Goal: Contribute content

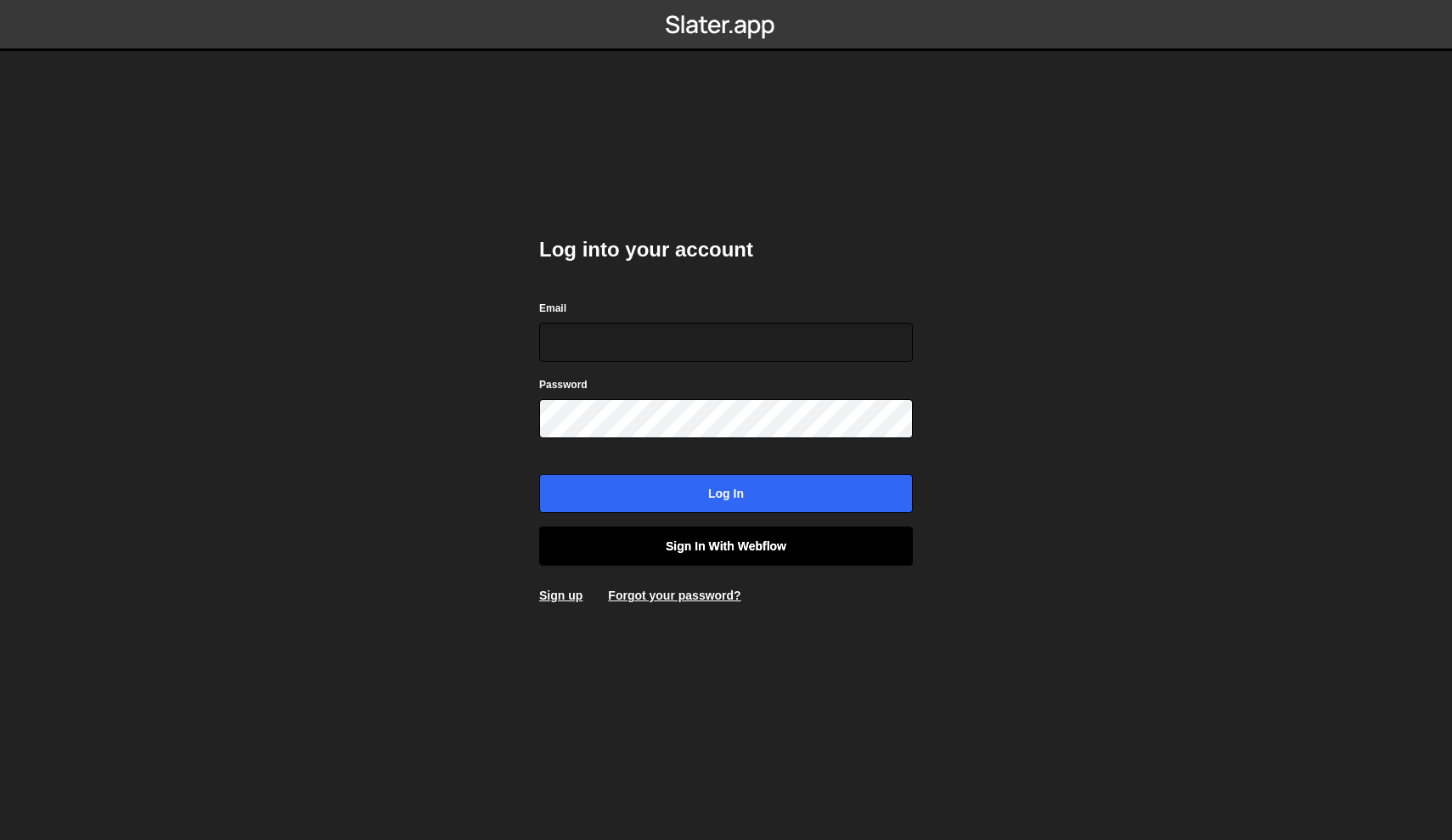
click at [642, 528] on link "Sign in with Webflow" at bounding box center [726, 546] width 374 height 39
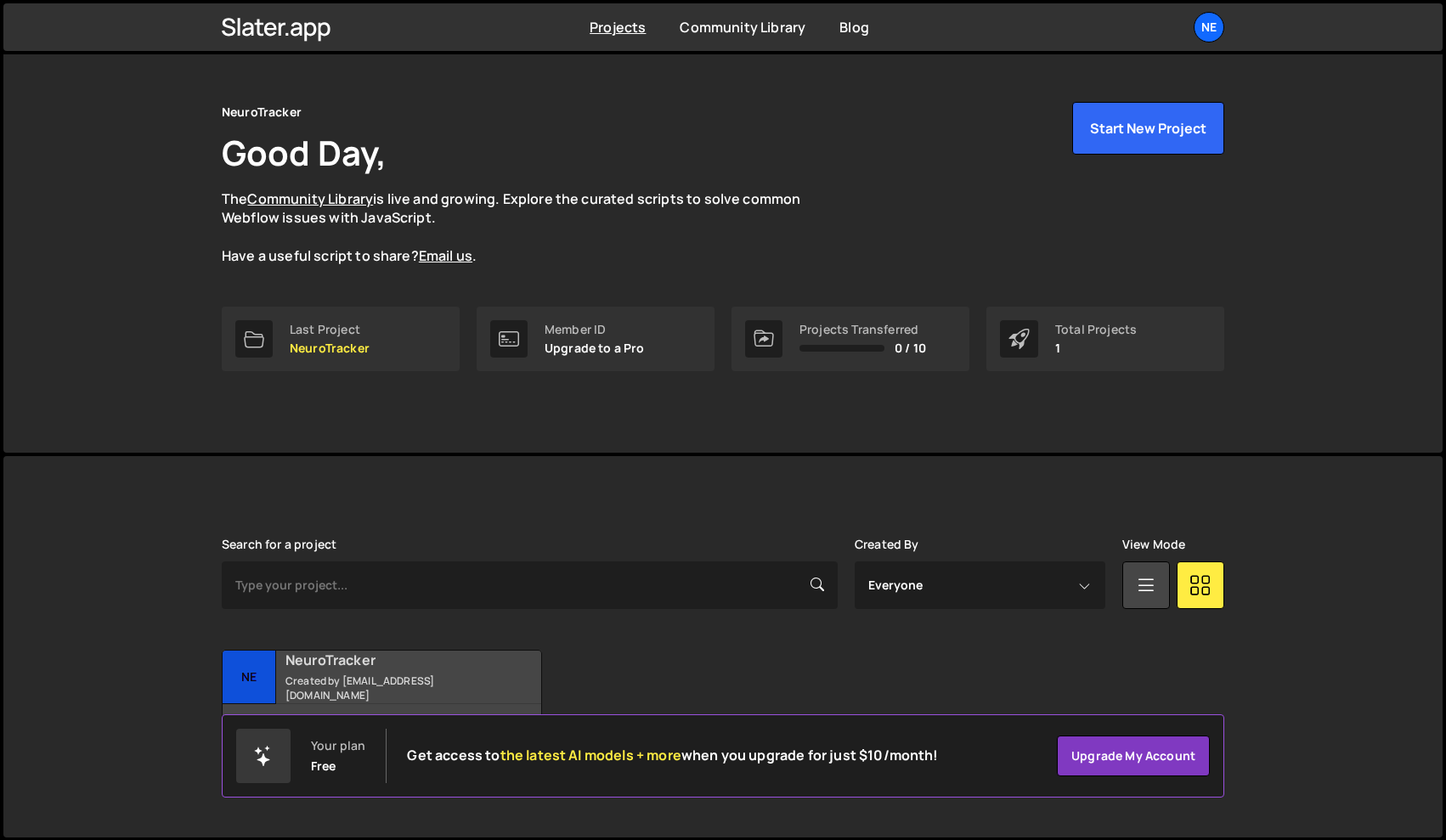
scroll to position [33, 0]
click at [378, 664] on h2 "NeuroTracker" at bounding box center [387, 660] width 205 height 19
click at [344, 674] on small "Created by gpezzulli@neurotrackerx.com" at bounding box center [387, 689] width 205 height 29
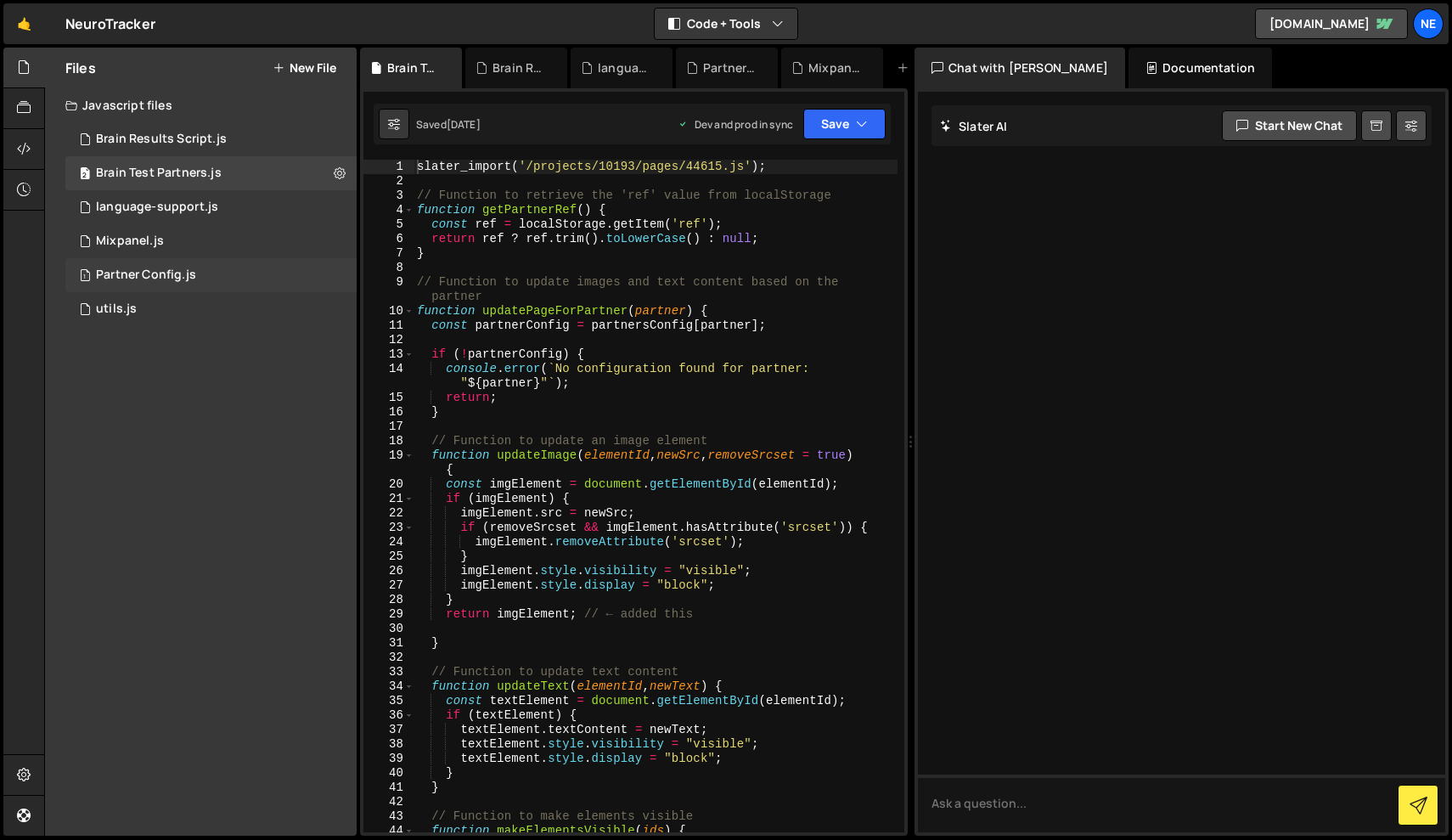
click at [208, 276] on div "1 Partner Config.js 0" at bounding box center [211, 275] width 291 height 34
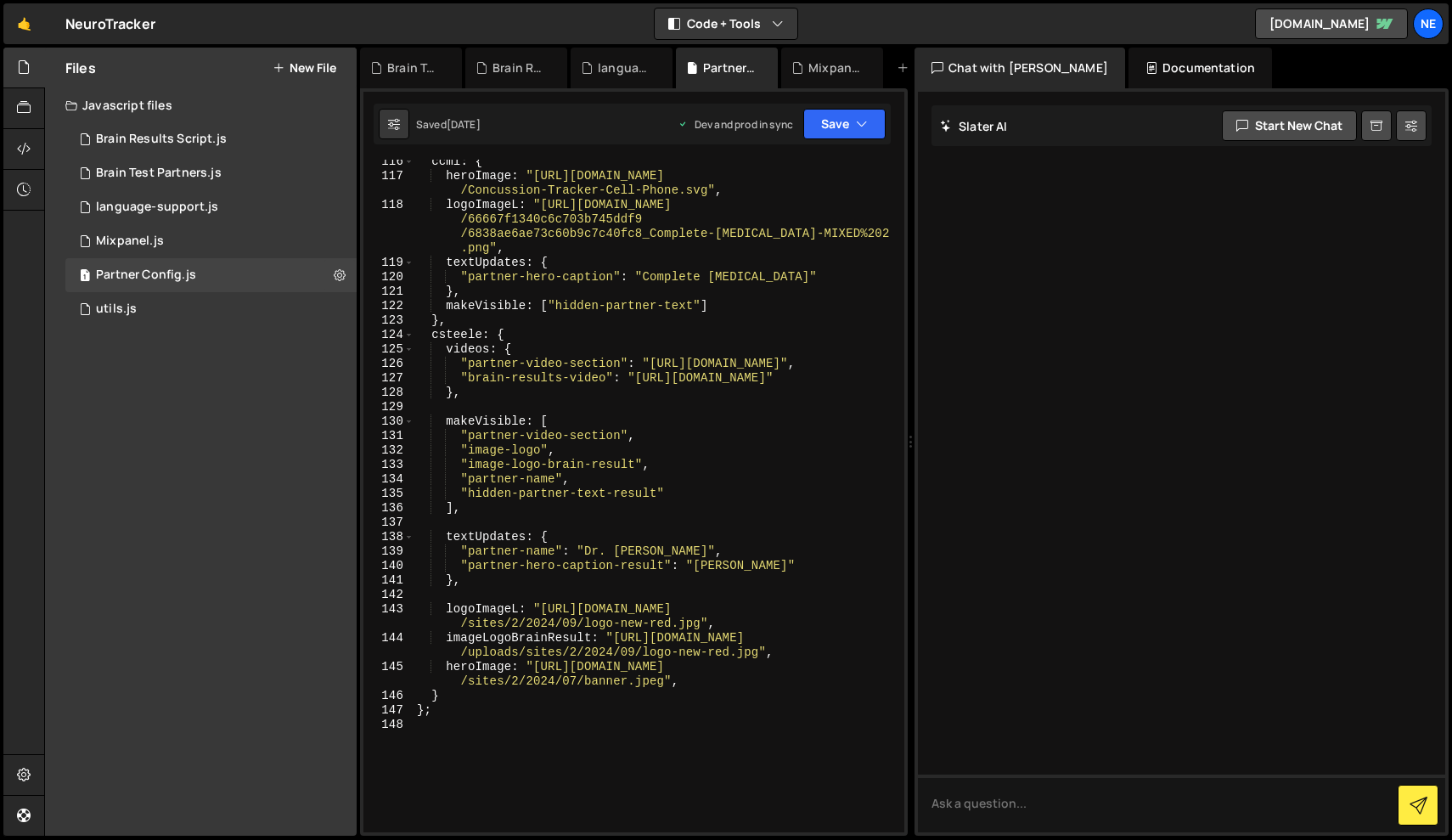
scroll to position [2549, 0]
click at [457, 698] on div "ccmi : { heroImage : "https://completeconcussions.com/media/assets /Concussion-…" at bounding box center [655, 501] width 484 height 701
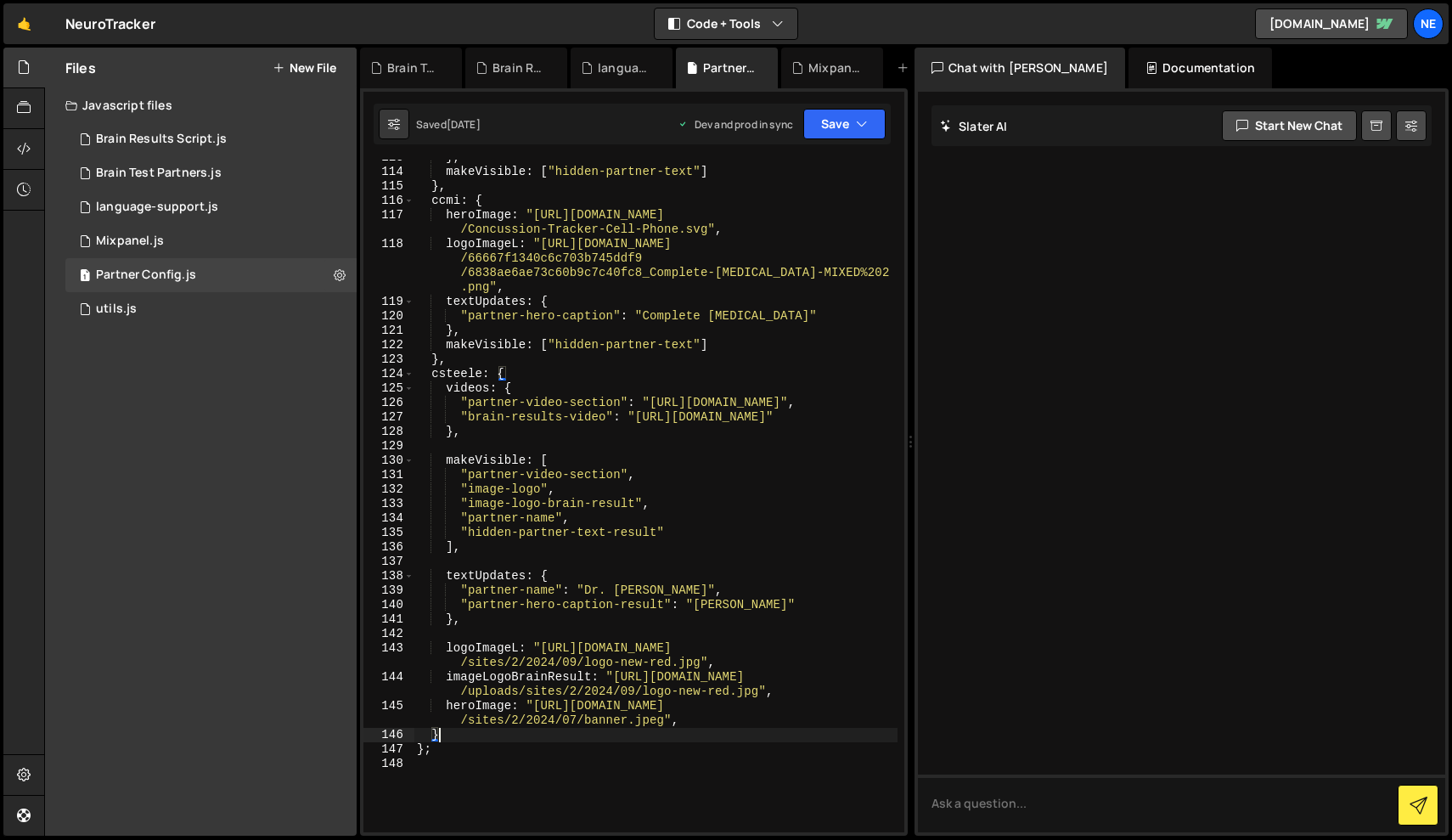
scroll to position [2505, 0]
click at [433, 377] on div "} , makeVisible : [ "hidden-partner-text" ] } , ccmi : { heroImage : "https://c…" at bounding box center [655, 502] width 484 height 701
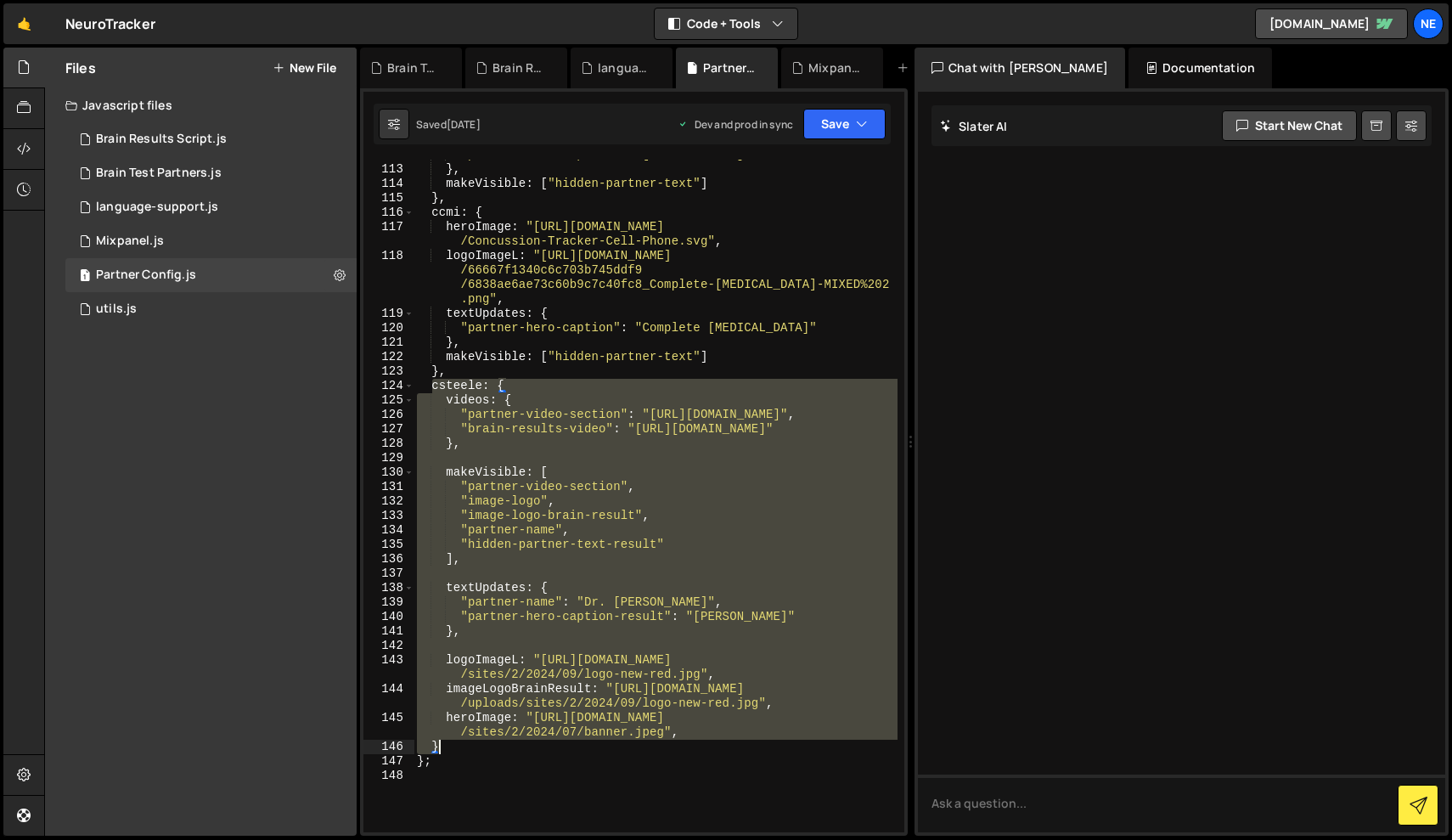
drag, startPoint x: 430, startPoint y: 389, endPoint x: 678, endPoint y: 745, distance: 433.9
click at [678, 745] on div ""partner-hero-caption" : "Concussion Fix" } , makeVisible : [ "hidden-partner-t…" at bounding box center [655, 498] width 484 height 701
paste textarea
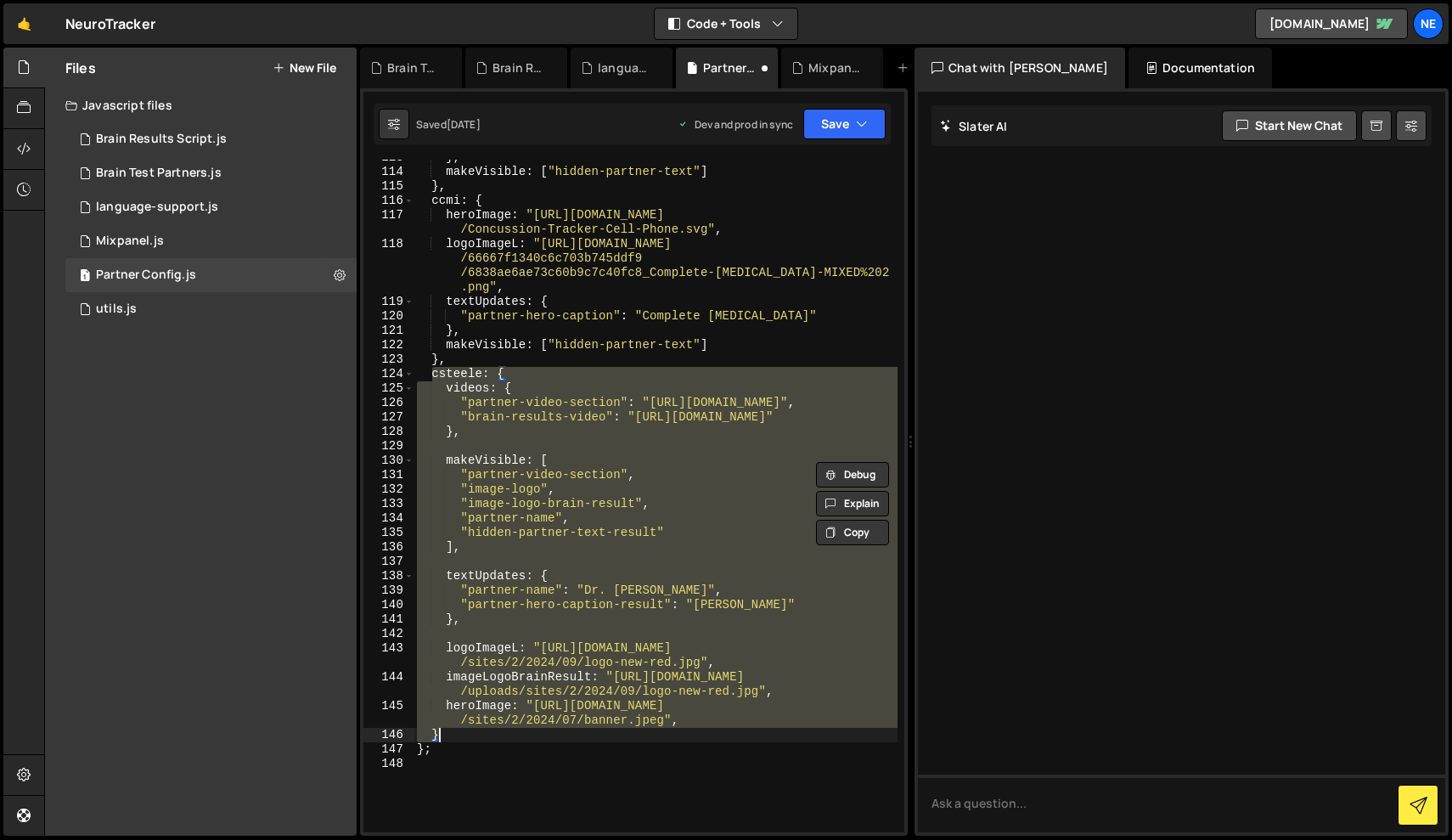
scroll to position [2508, 0]
click at [187, 585] on div "Files New File Javascript files 1 Brain Results Script.js 0 2 Brain Test Partne…" at bounding box center [201, 442] width 312 height 788
click at [369, 513] on div "134" at bounding box center [390, 517] width 51 height 14
click at [453, 470] on div "} , makeVisible : [ "hidden-partner-text" ] } , ccmi : { heroImage : "https://c…" at bounding box center [655, 496] width 484 height 673
type textarea ""partner-video-section","
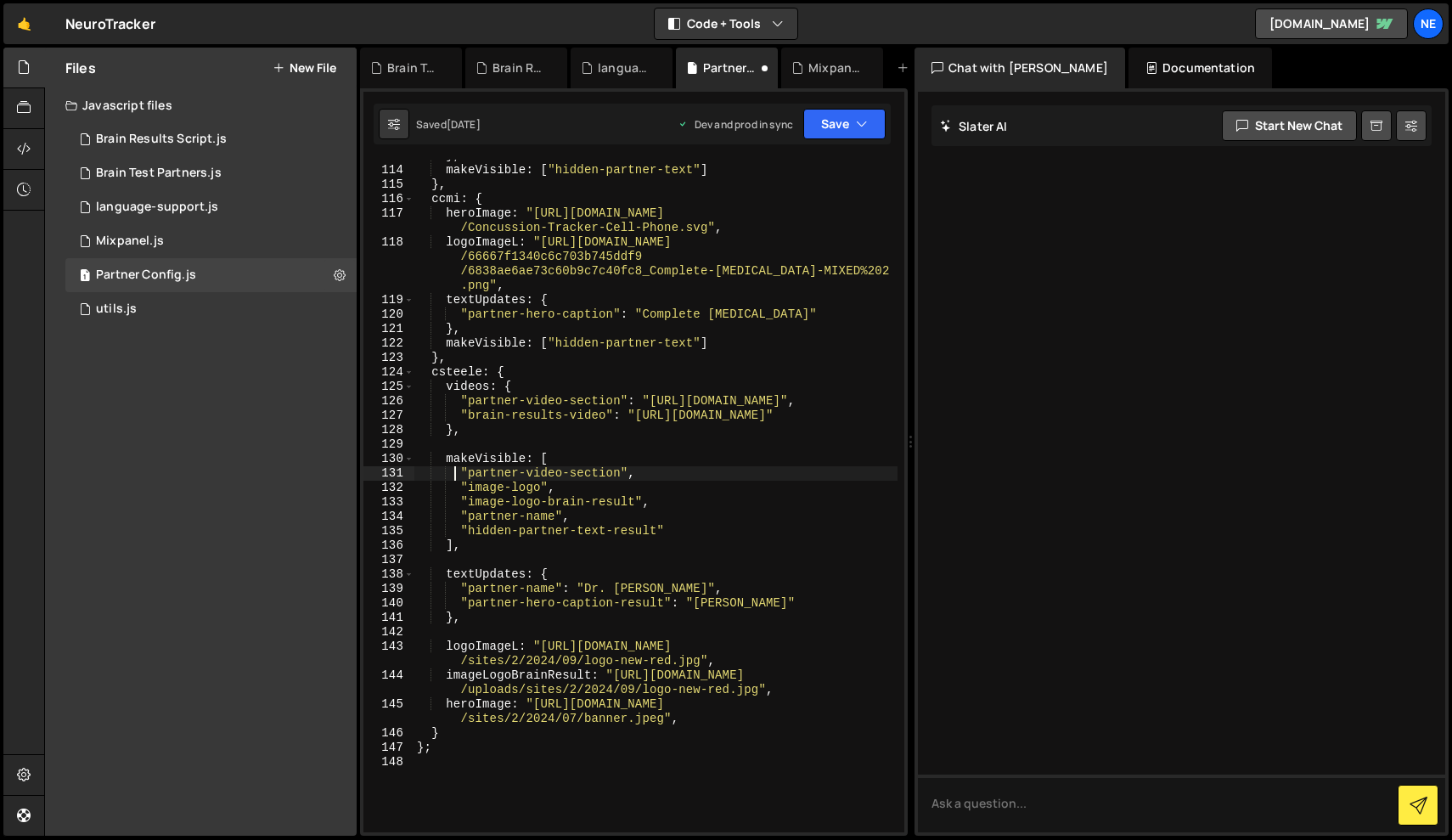
scroll to position [0, 0]
click at [290, 568] on div "Files New File Javascript files 1 Brain Results Script.js 0 2 Brain Test Partne…" at bounding box center [201, 442] width 312 height 788
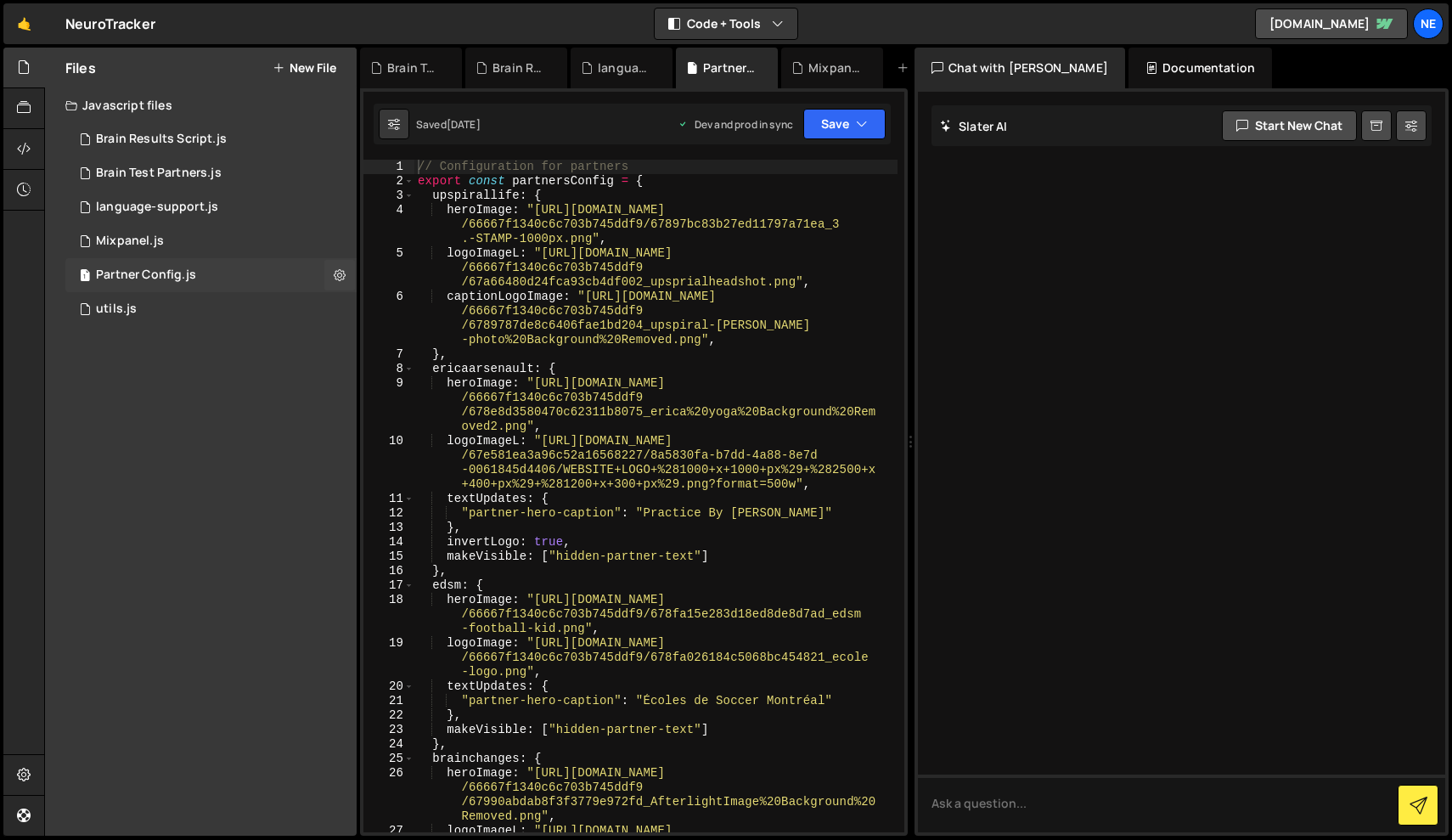
click at [239, 276] on div "1 Partner Config.js 0" at bounding box center [211, 275] width 291 height 34
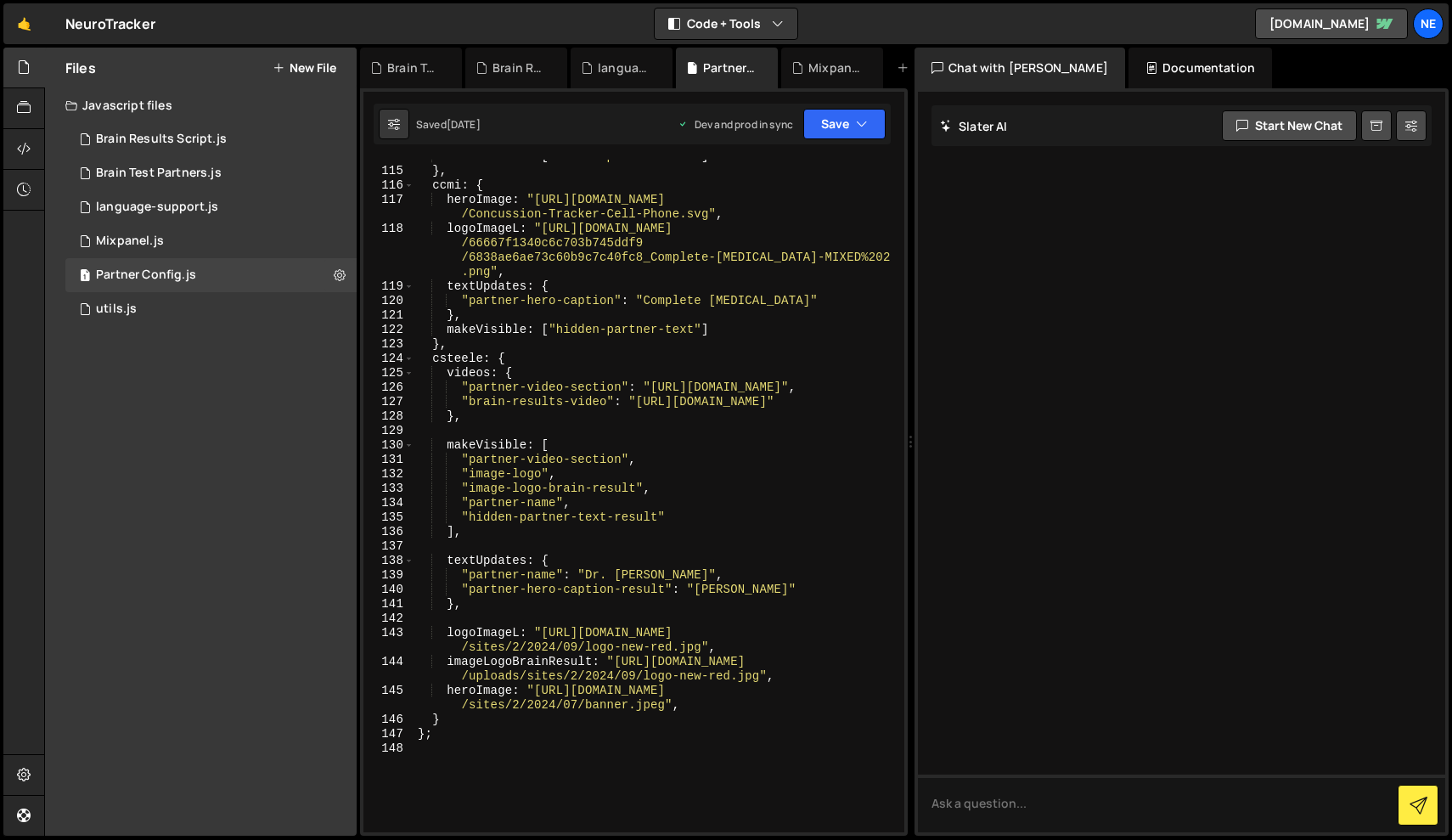
scroll to position [2462, 0]
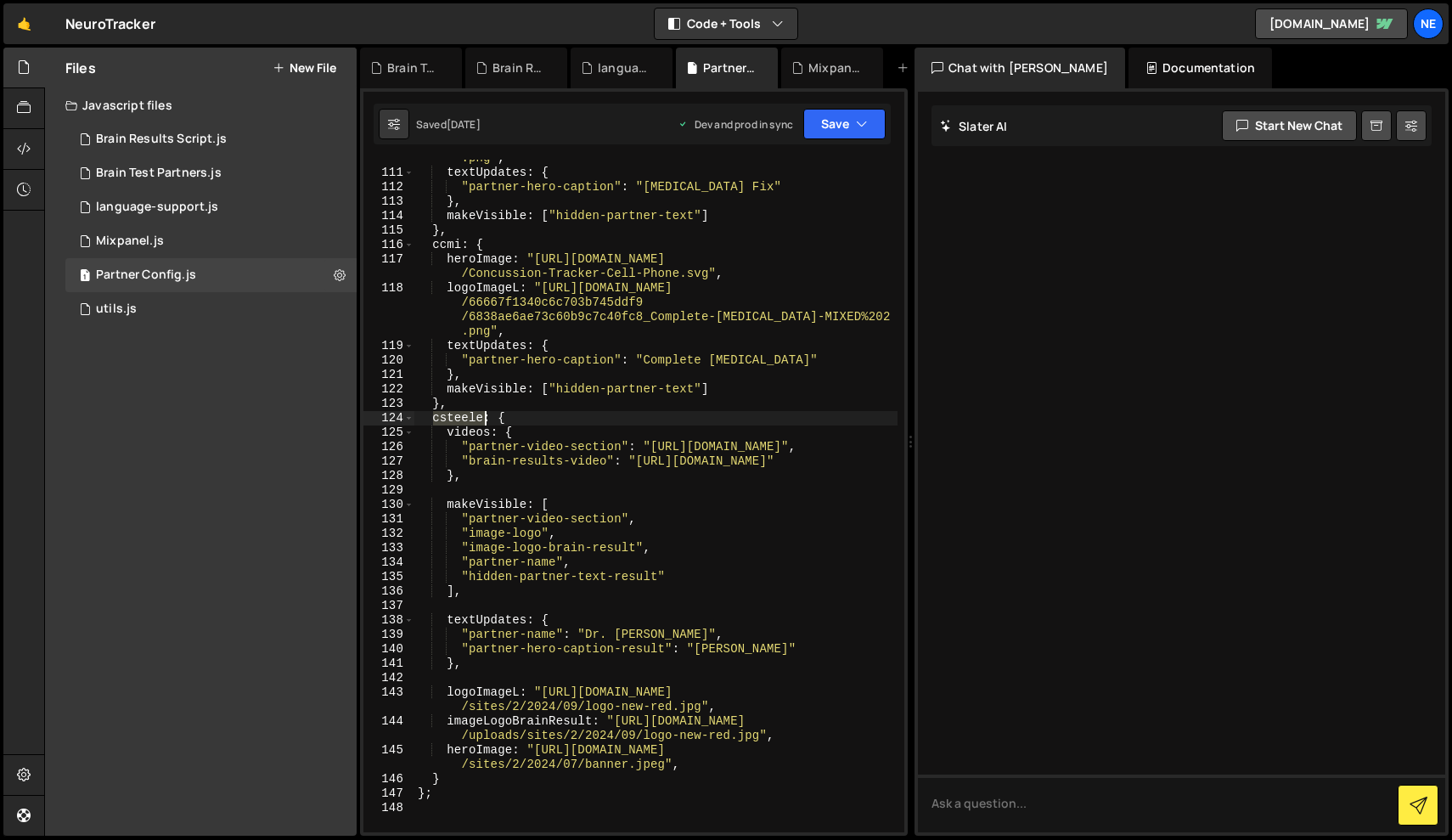
drag, startPoint x: 436, startPoint y: 423, endPoint x: 485, endPoint y: 425, distance: 49.0
click at [485, 425] on div "logoImageL : "[URL][DOMAIN_NAME] /66667f1340c6c703b745ddf9 /68386100ff21627810b…" at bounding box center [656, 480] width 483 height 744
click at [429, 425] on div "logoImageL : "[URL][DOMAIN_NAME] /66667f1340c6c703b745ddf9 /68386100ff21627810b…" at bounding box center [656, 496] width 483 height 673
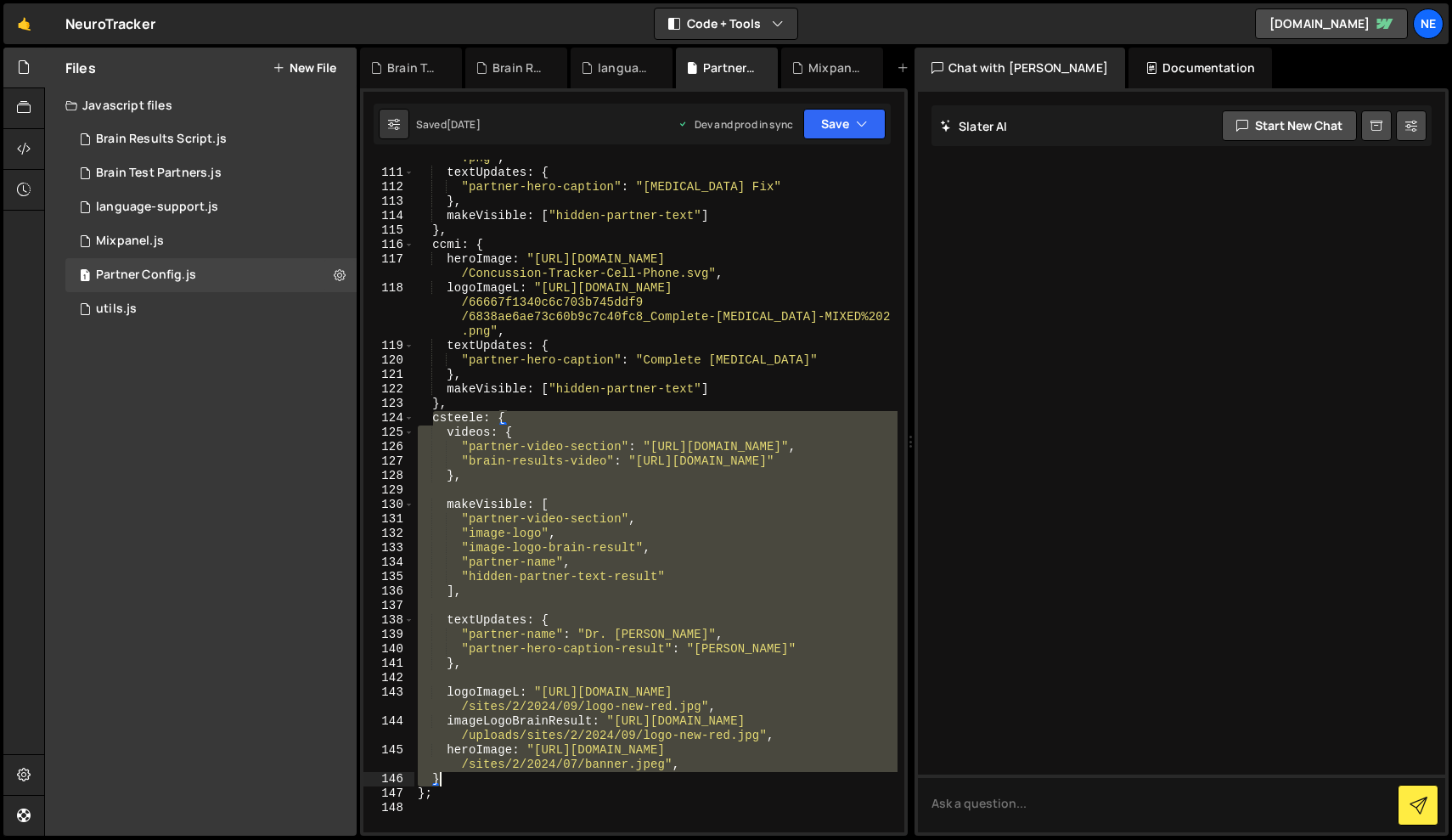
drag, startPoint x: 429, startPoint y: 424, endPoint x: 660, endPoint y: 782, distance: 426.1
click at [660, 782] on div "logoImageL : "[URL][DOMAIN_NAME] /66667f1340c6c703b745ddf9 /68386100ff21627810b…" at bounding box center [656, 480] width 483 height 744
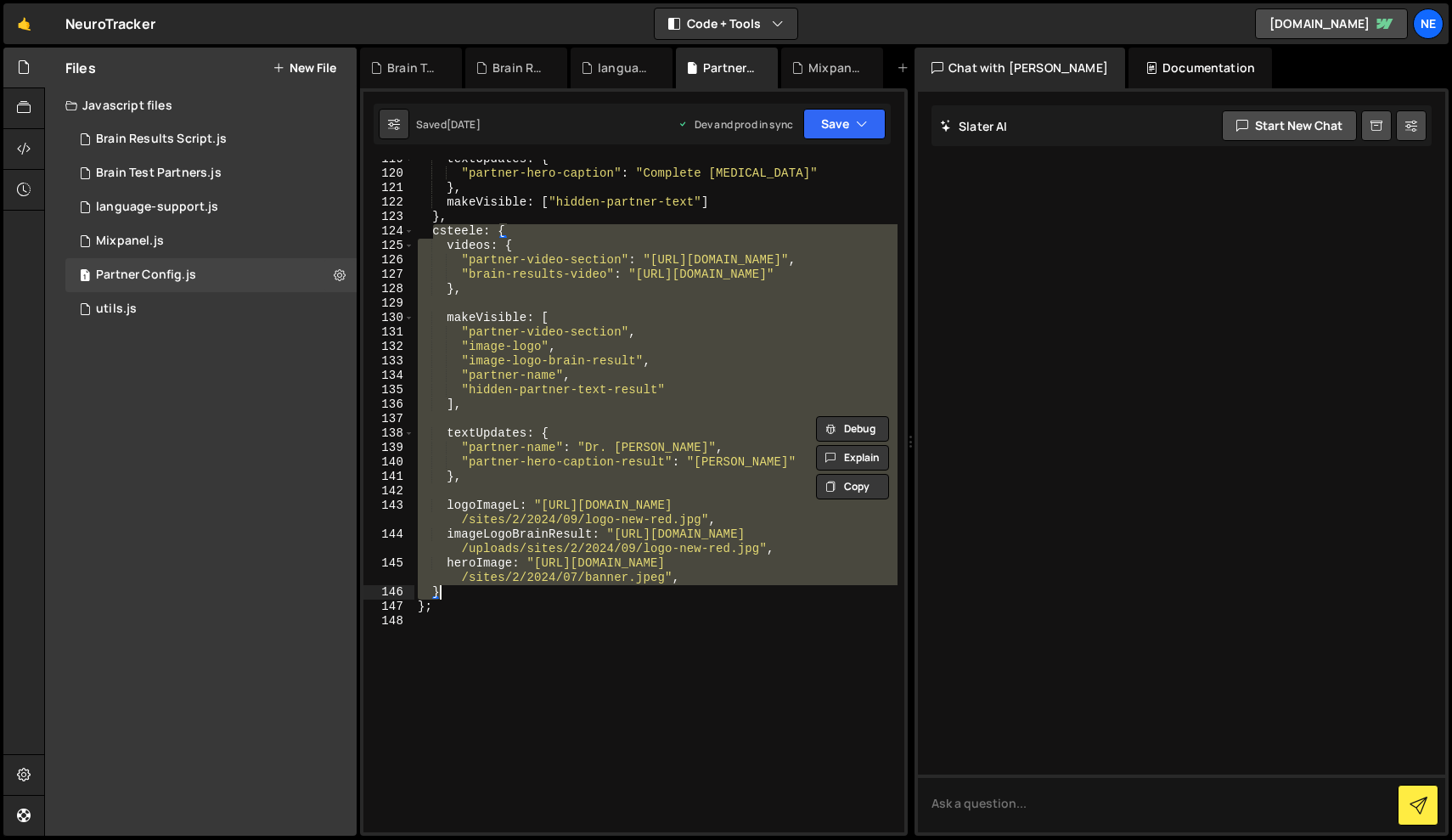
scroll to position [2648, 0]
click at [189, 153] on div "1 Brain Results Script.js 0" at bounding box center [211, 139] width 291 height 34
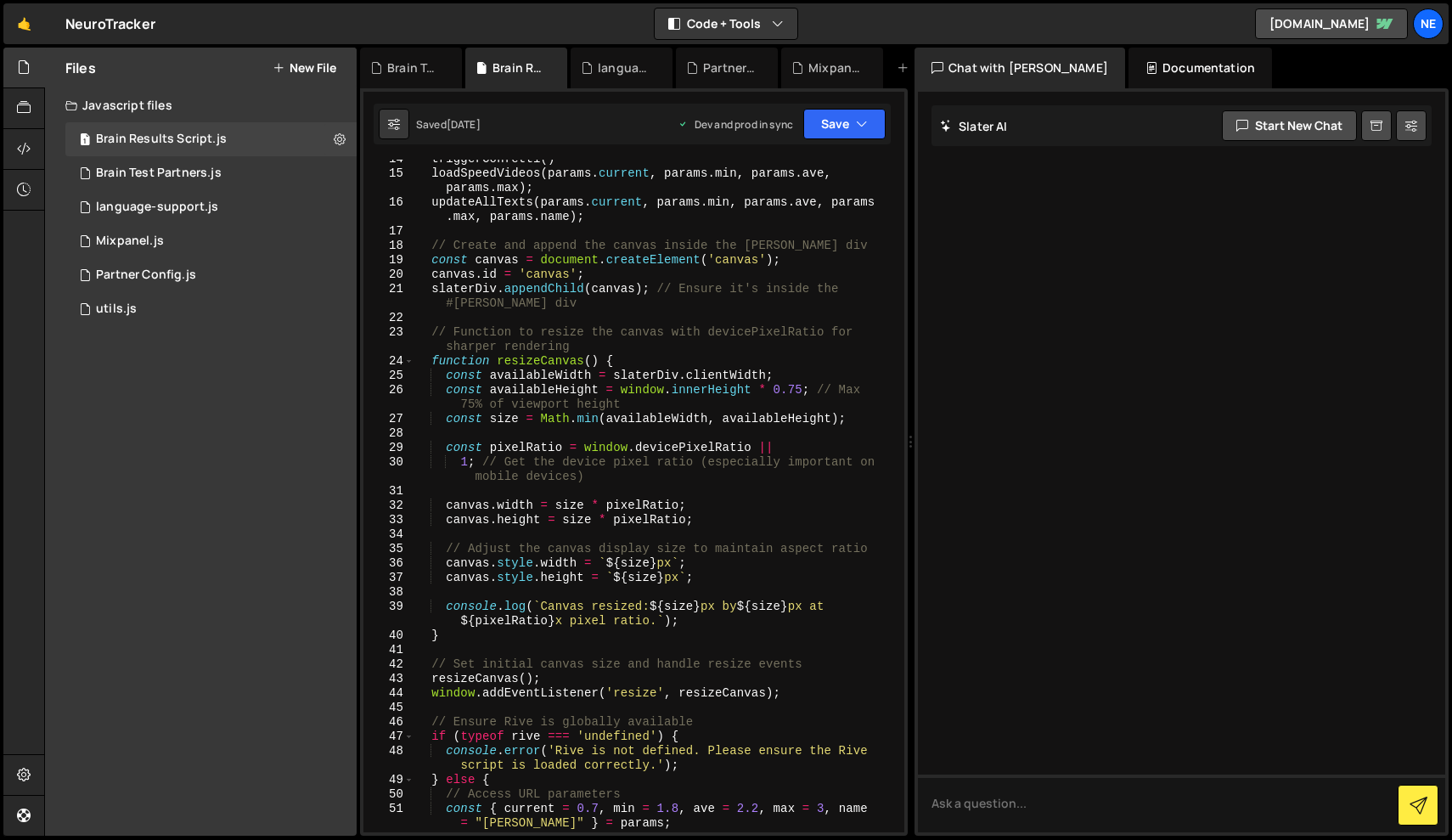
scroll to position [0, 0]
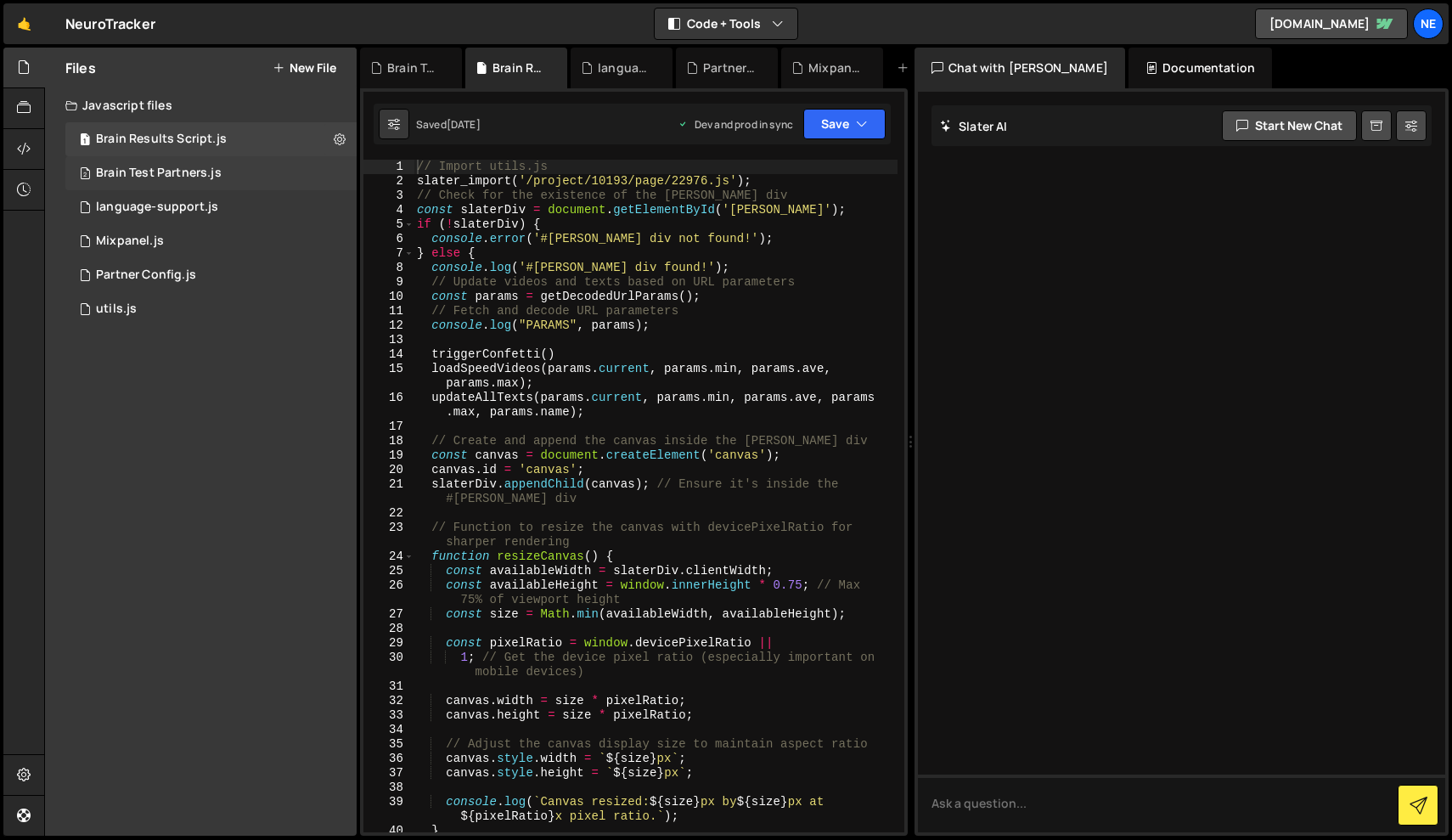
click at [159, 182] on div "2 Brain Test Partners.js 0" at bounding box center [211, 173] width 291 height 34
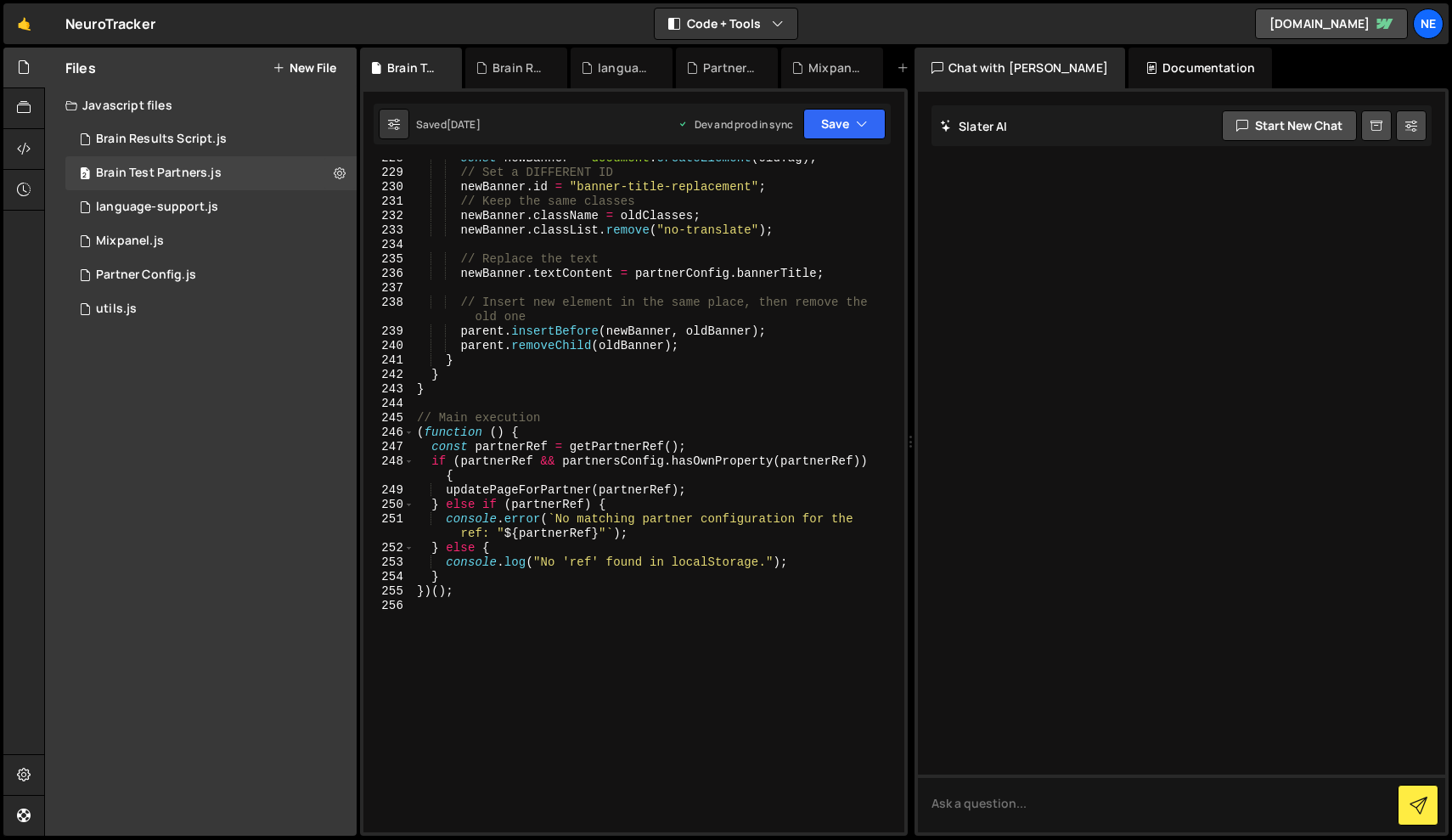
scroll to position [3588, 0]
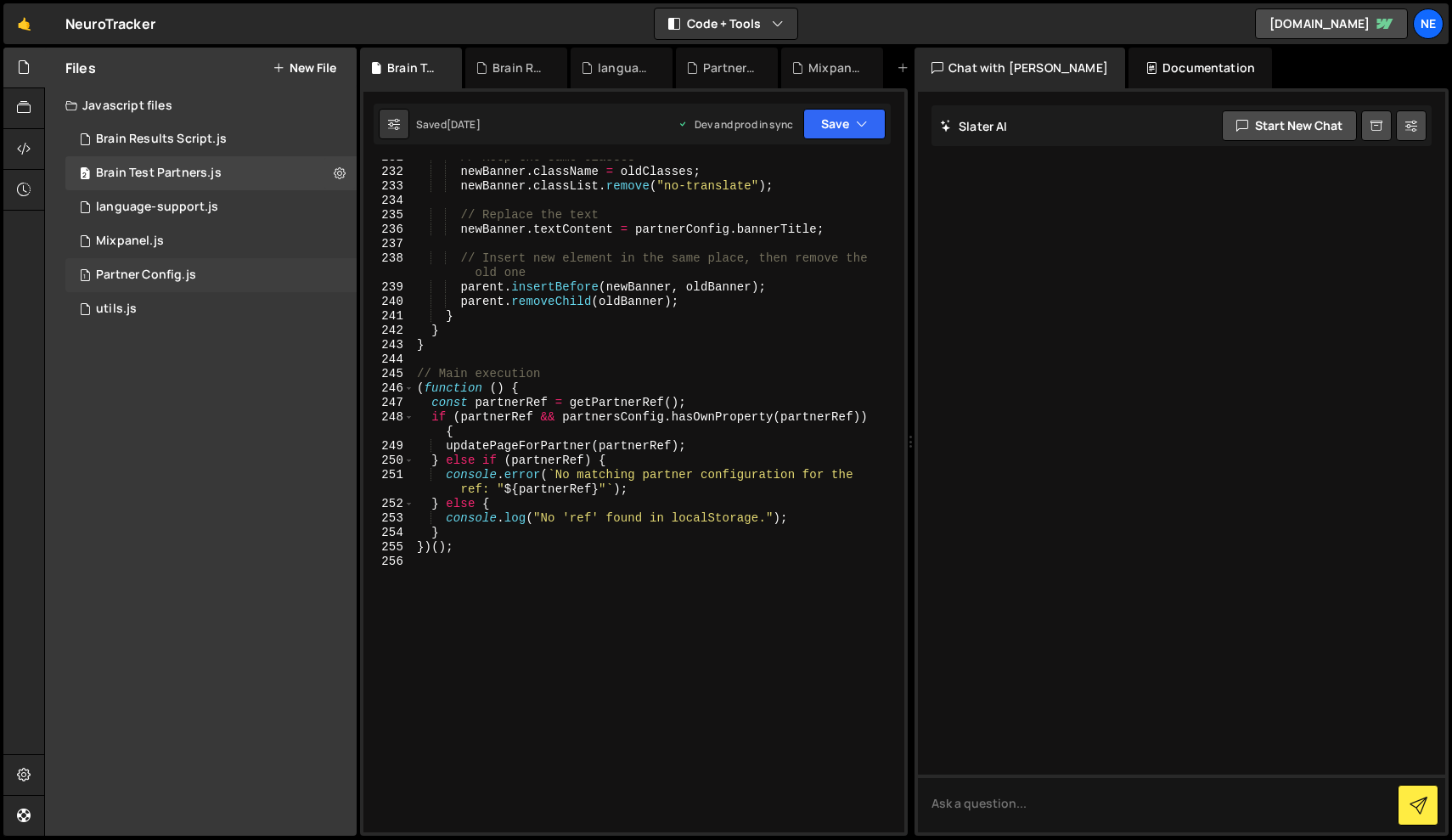
click at [198, 276] on div "1 Partner Config.js 0" at bounding box center [211, 275] width 291 height 34
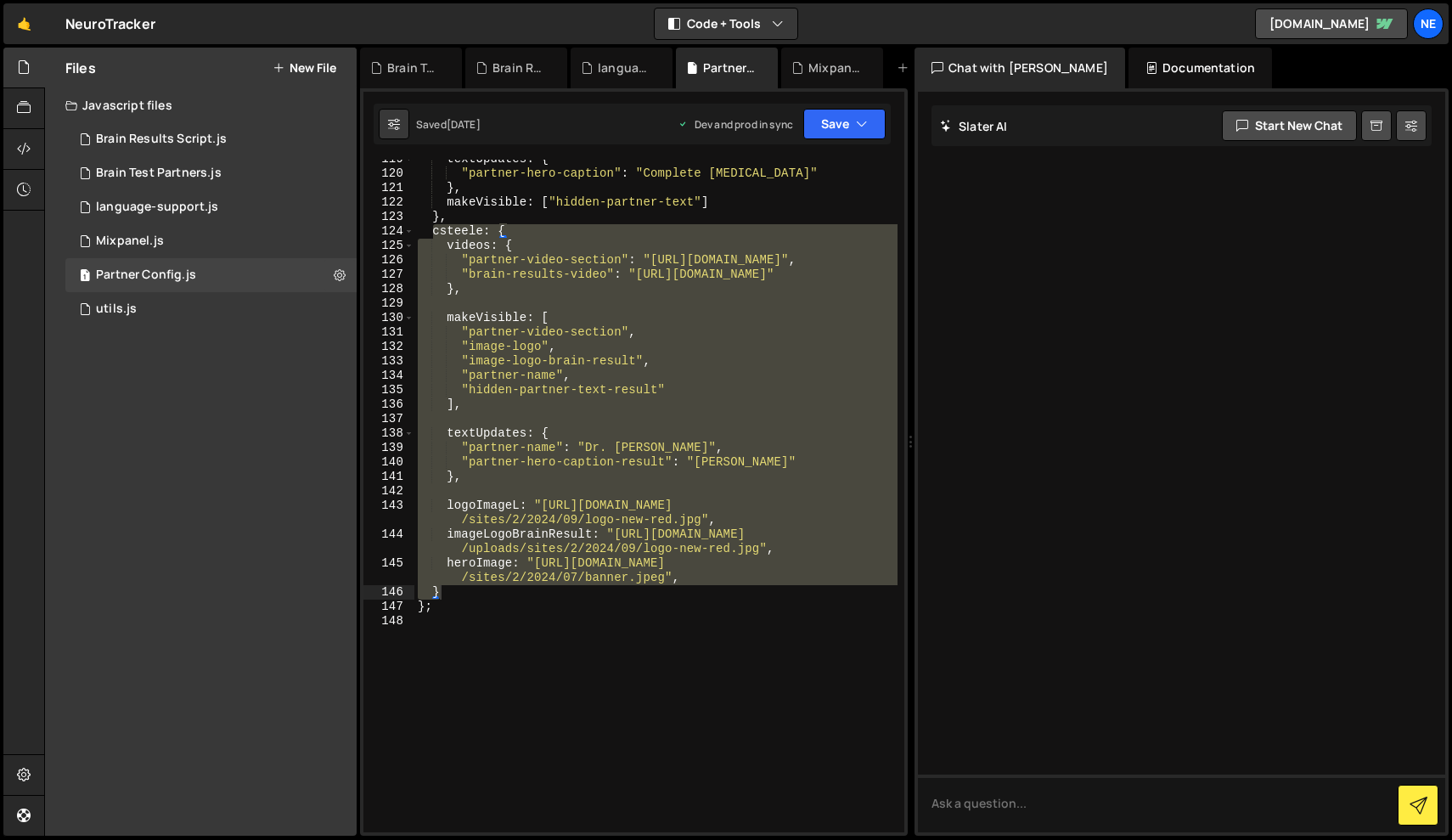
click at [434, 459] on div "textUpdates : { "partner-hero-caption" : "Complete Concussions" } , makeVisible…" at bounding box center [656, 496] width 483 height 673
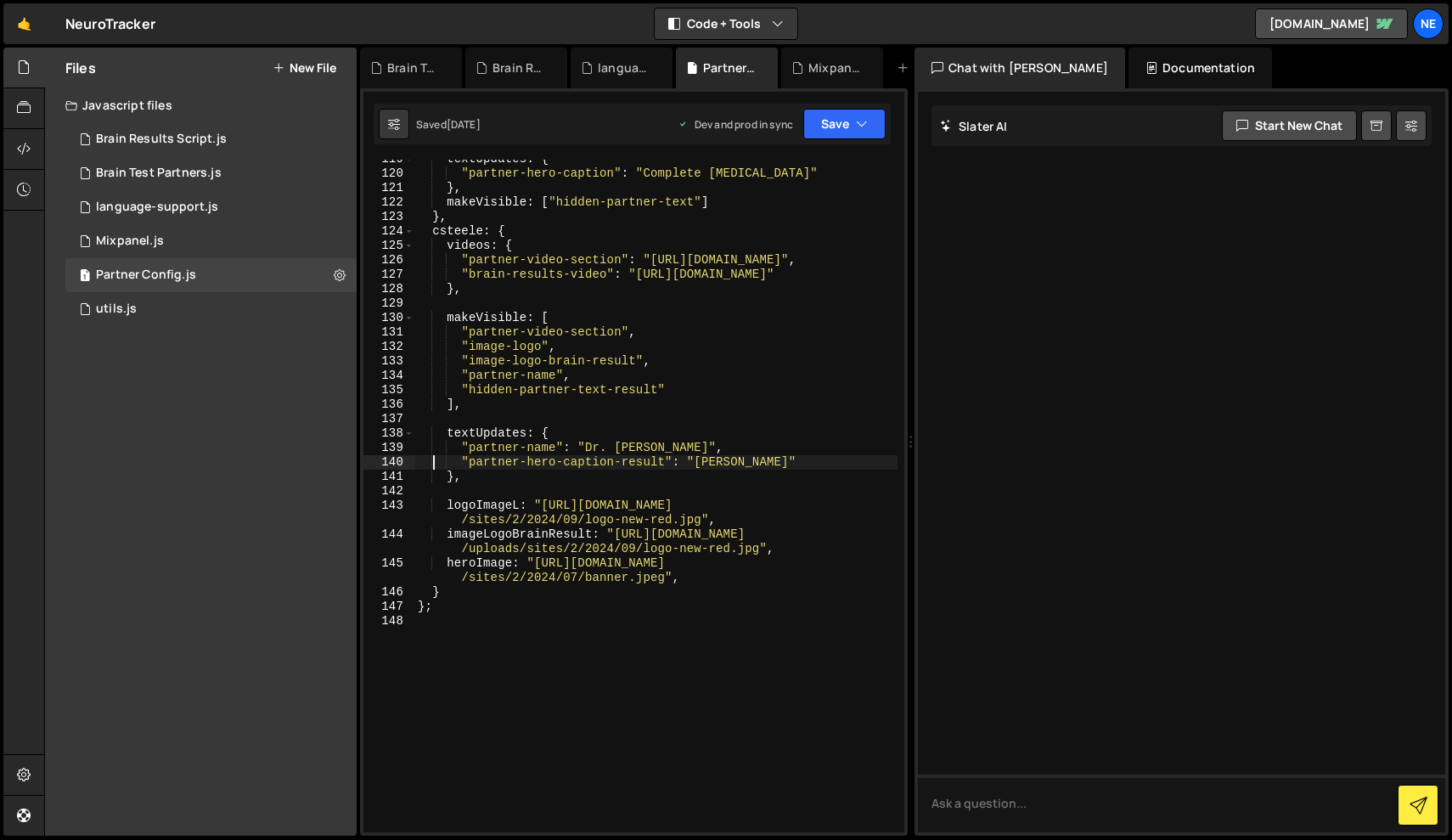
click at [464, 594] on div "textUpdates : { "partner-hero-caption" : "Complete Concussions" } , makeVisible…" at bounding box center [656, 503] width 483 height 701
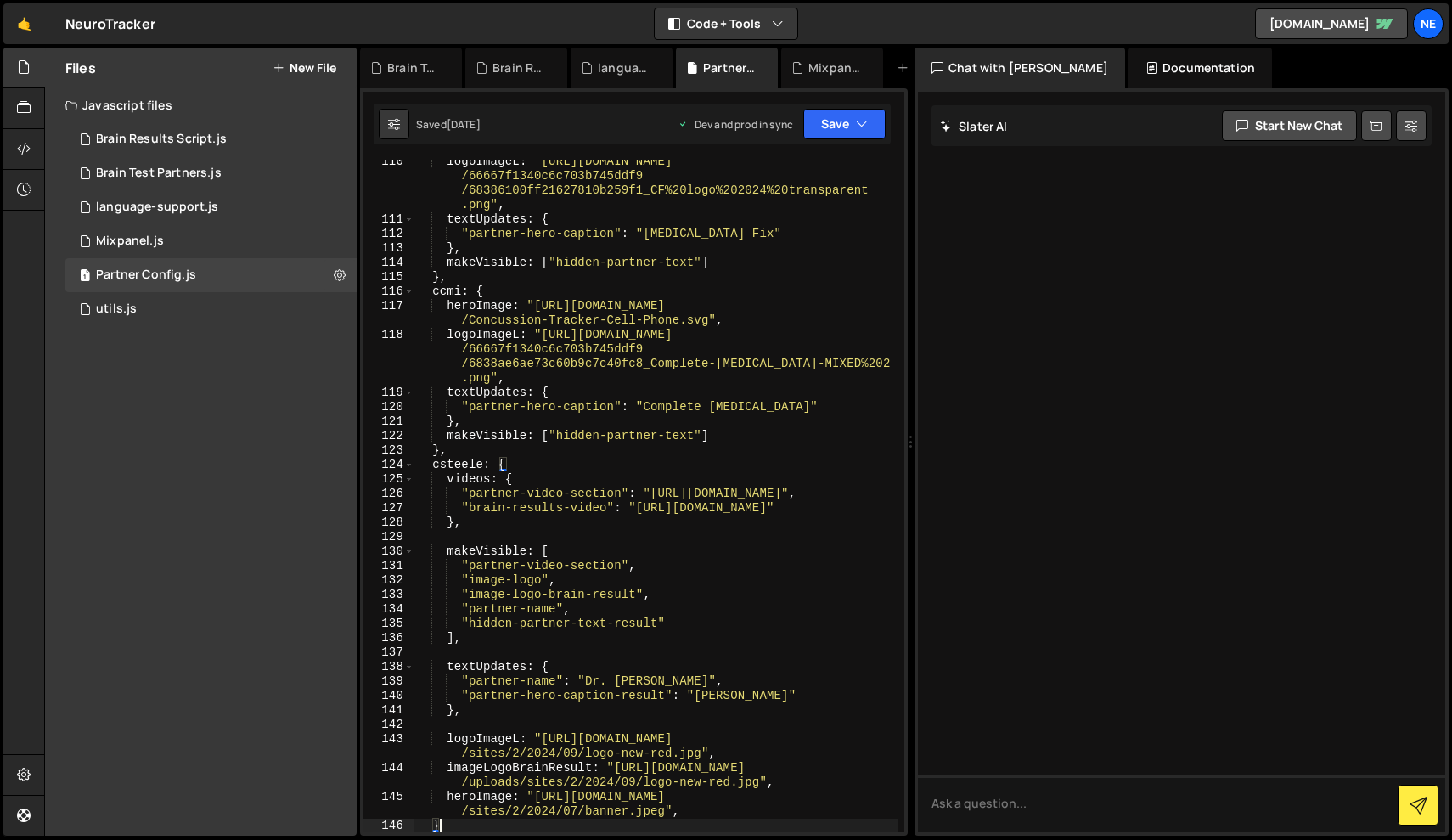
scroll to position [2422, 0]
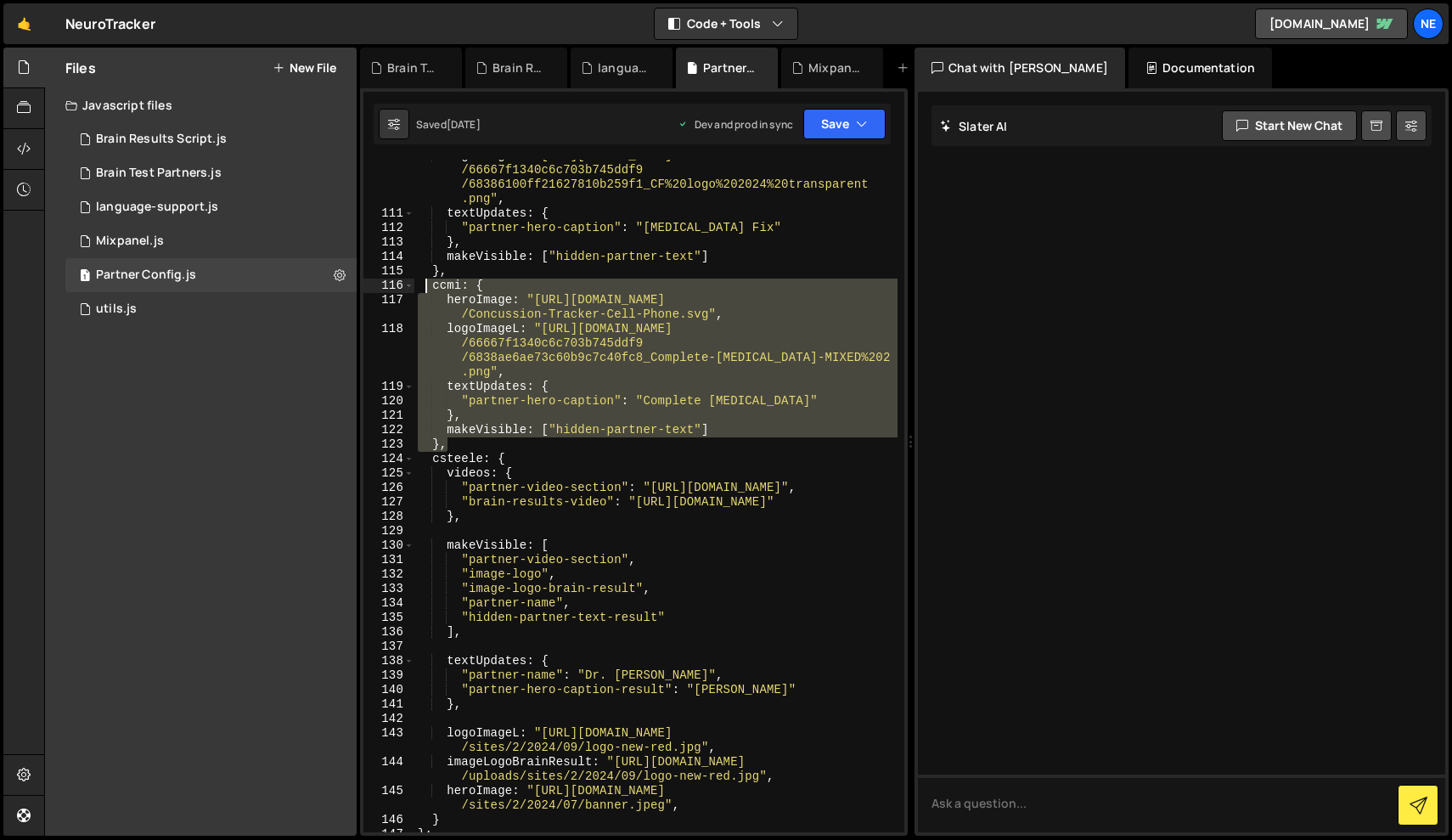
drag, startPoint x: 453, startPoint y: 447, endPoint x: 429, endPoint y: 285, distance: 163.8
click at [429, 285] on div "logoImageL : "https://cdn.prod.website-files.com /66667f1340c6c703b745ddf9 /683…" at bounding box center [656, 520] width 483 height 744
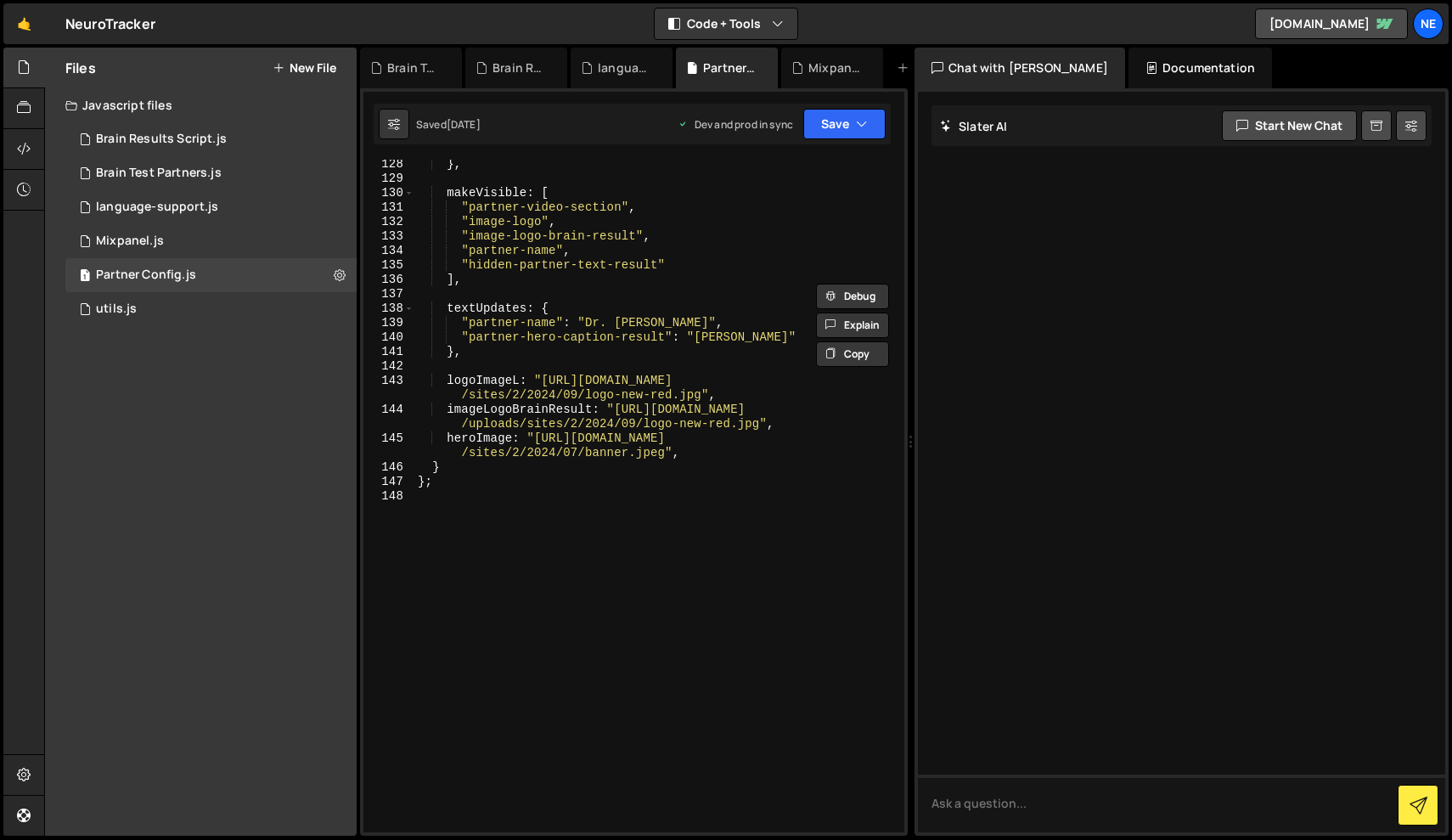
scroll to position [2774, 0]
click at [713, 466] on div "} , makeVisible : [ "partner-video-section" , "image-logo" , "image-logo-brain-…" at bounding box center [656, 507] width 483 height 701
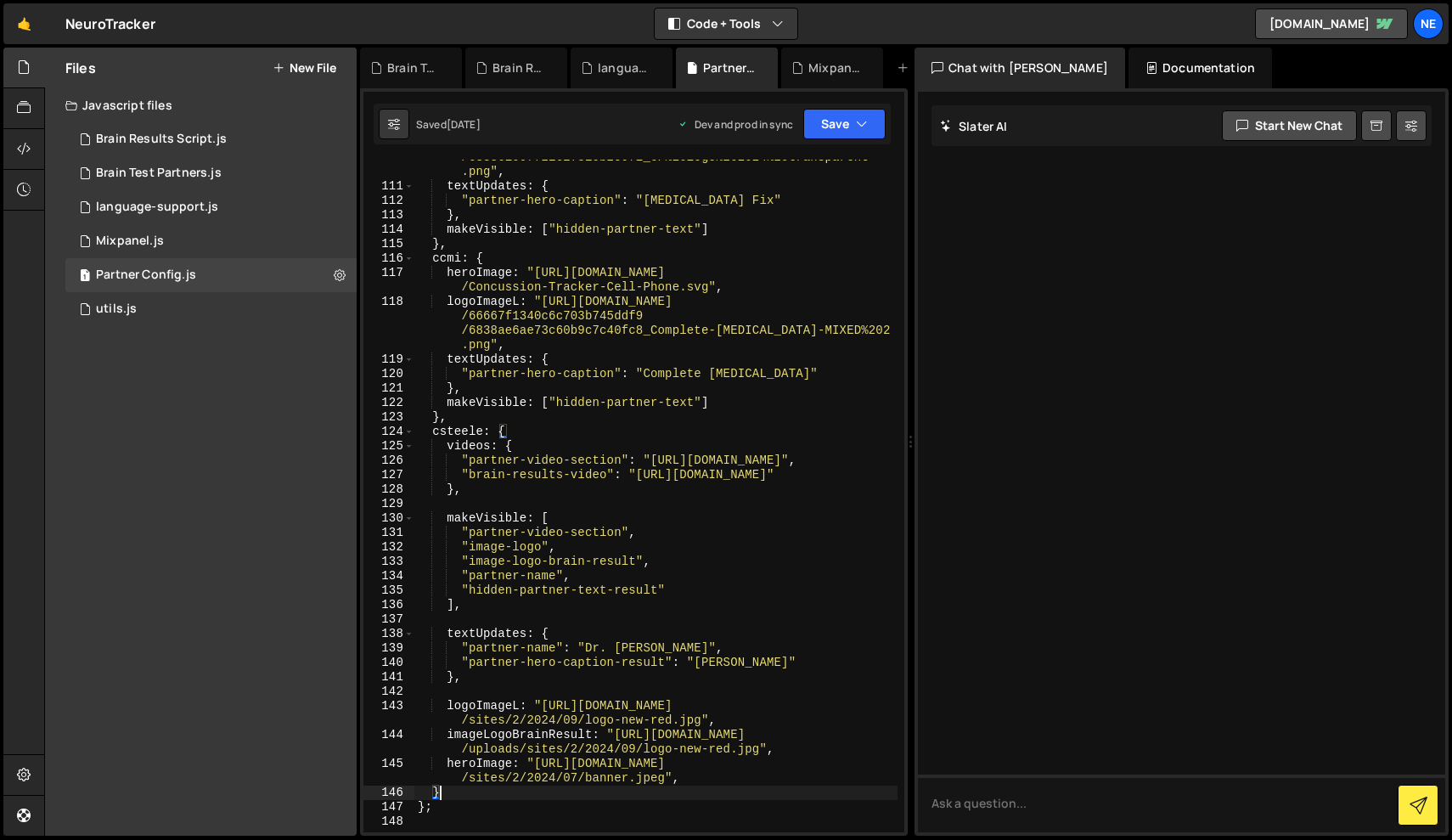
scroll to position [0, 0]
click at [713, 466] on div "logoImageL : "https://cdn.prod.website-files.com /66667f1340c6c703b745ddf9 /683…" at bounding box center [656, 493] width 483 height 744
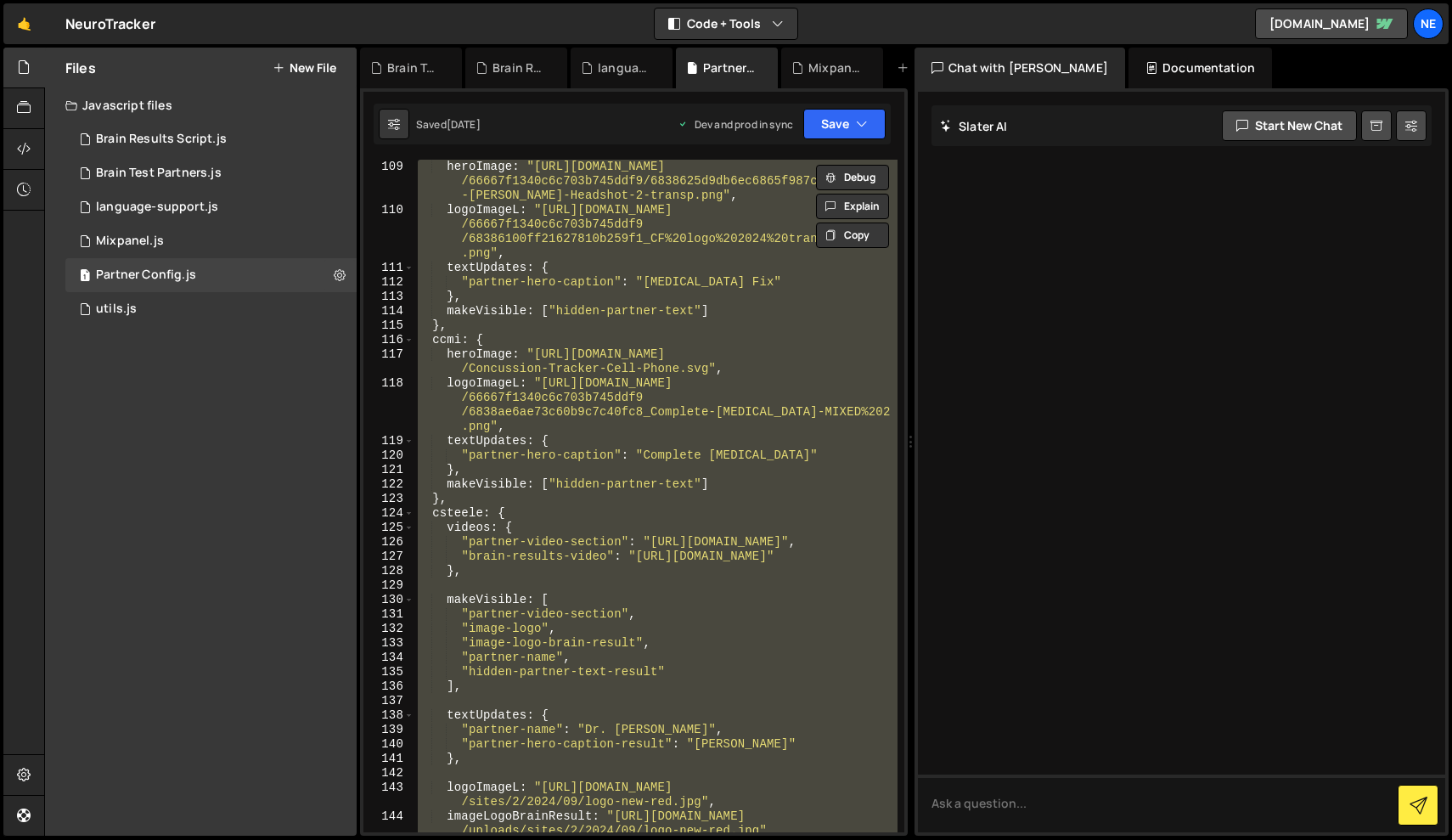
scroll to position [2200, 0]
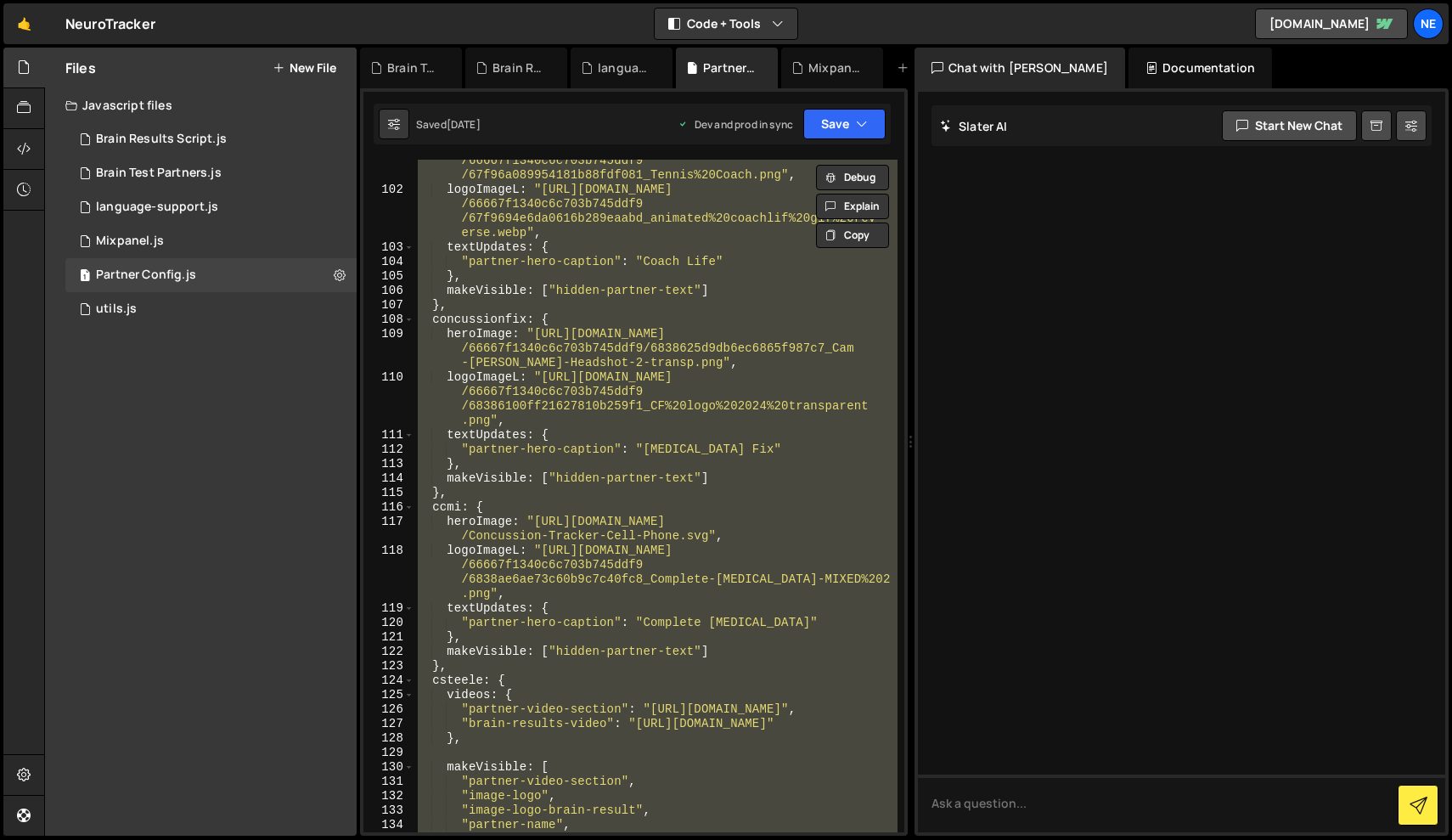
click at [685, 476] on div "heroImage : "https://cdn.prod.website-files.com /66667f1340c6c703b745ddf9 /67f9…" at bounding box center [656, 496] width 483 height 673
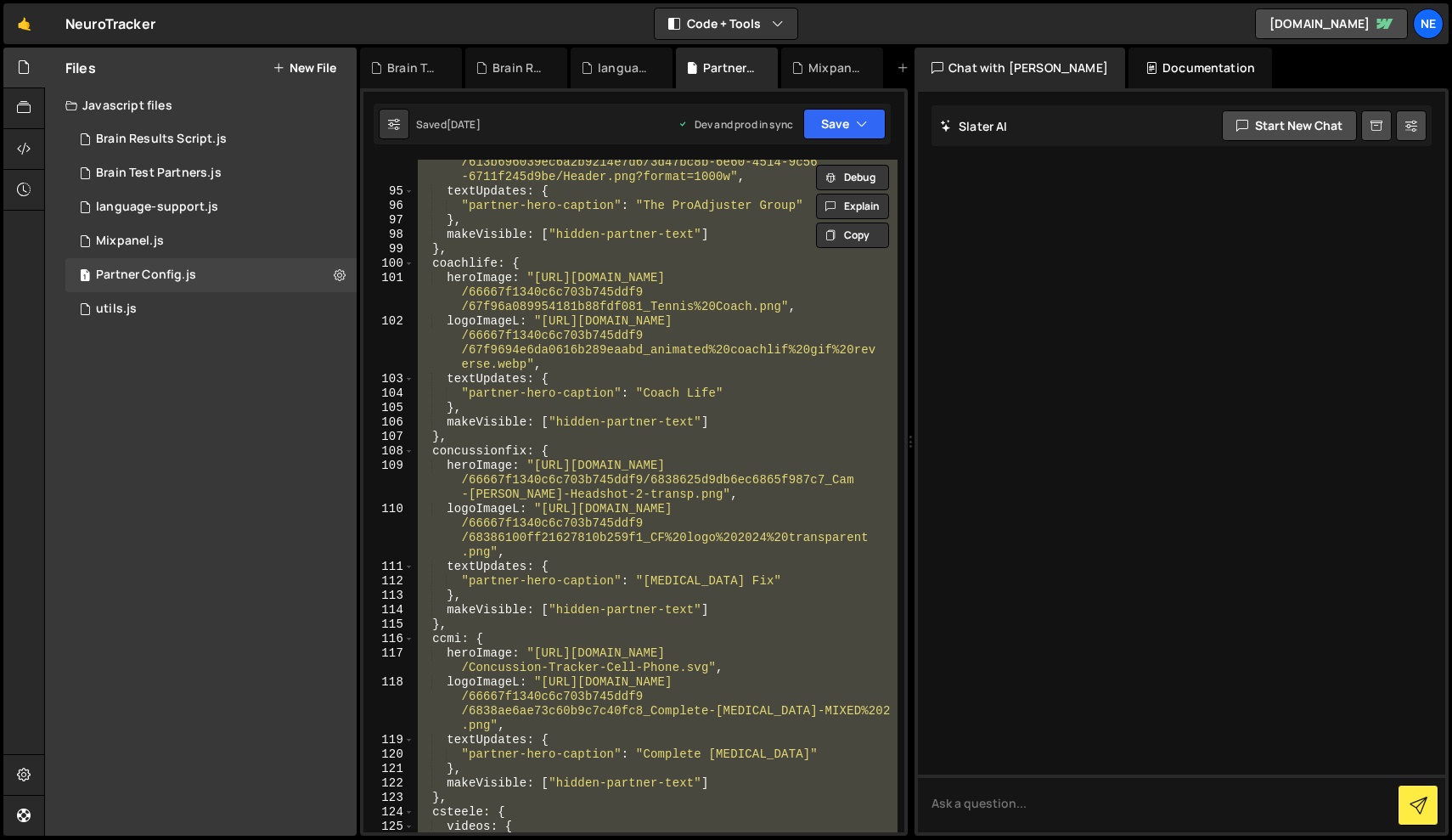
scroll to position [2048, 0]
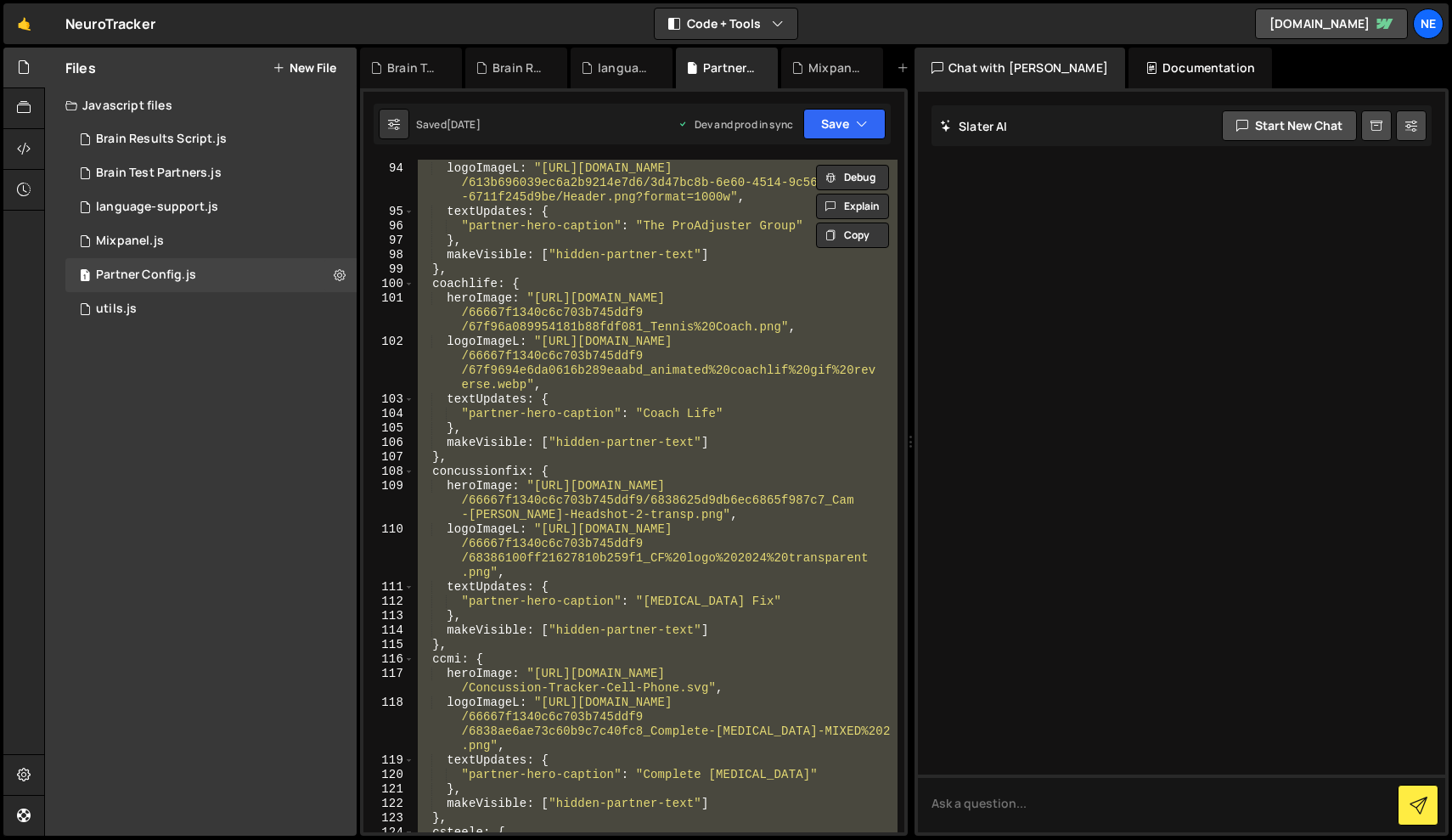
click at [506, 554] on div "heroImage : "https://proadjusterdoctors.com/wp-content /uploads/2024/12/thumb-2…" at bounding box center [656, 496] width 483 height 673
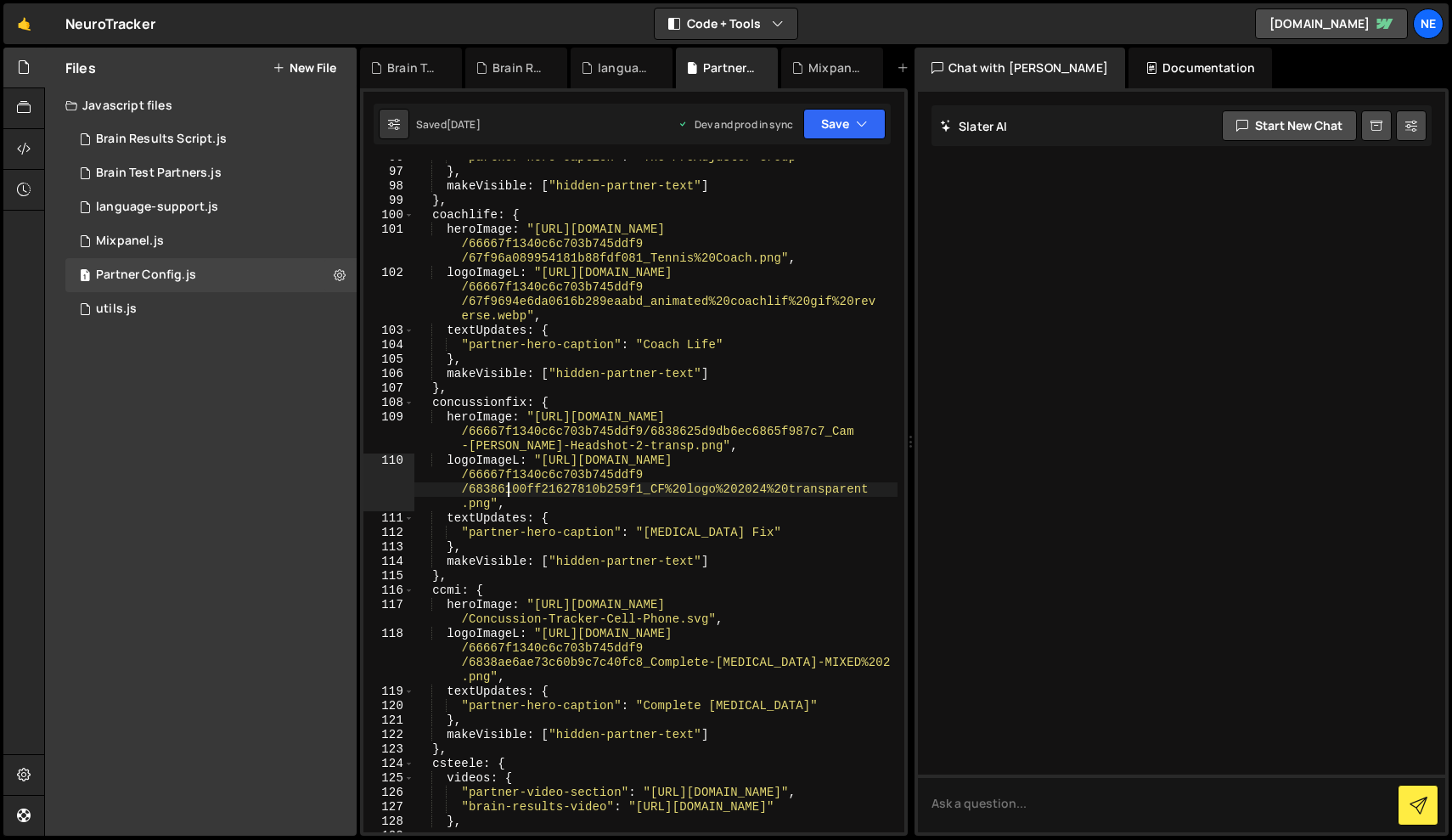
scroll to position [2131, 0]
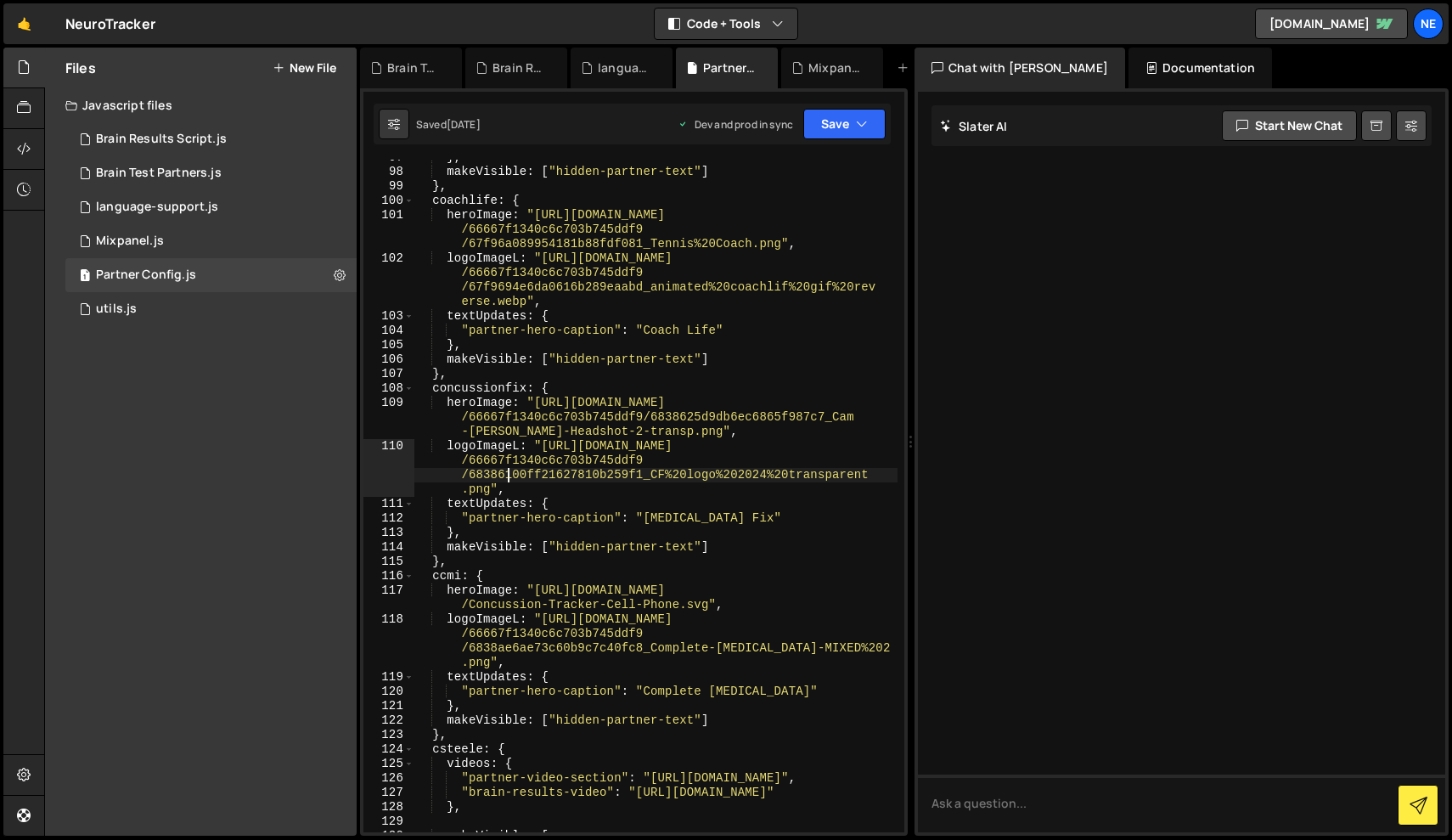
click at [666, 272] on div "} , makeVisible : [ "hidden-partner-text" ] } , coachlife : { heroImage : "http…" at bounding box center [656, 501] width 483 height 701
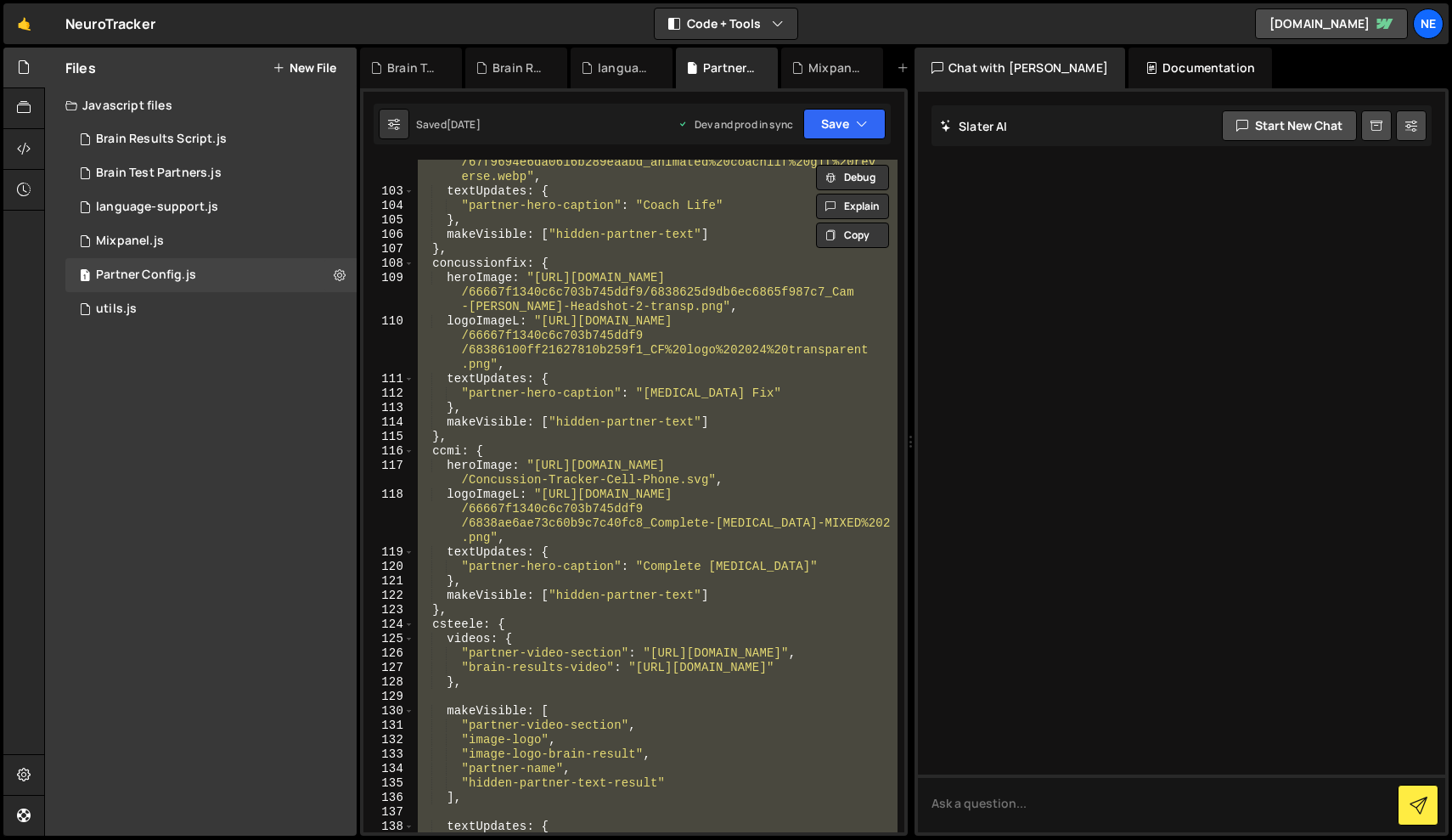
scroll to position [2250, 0]
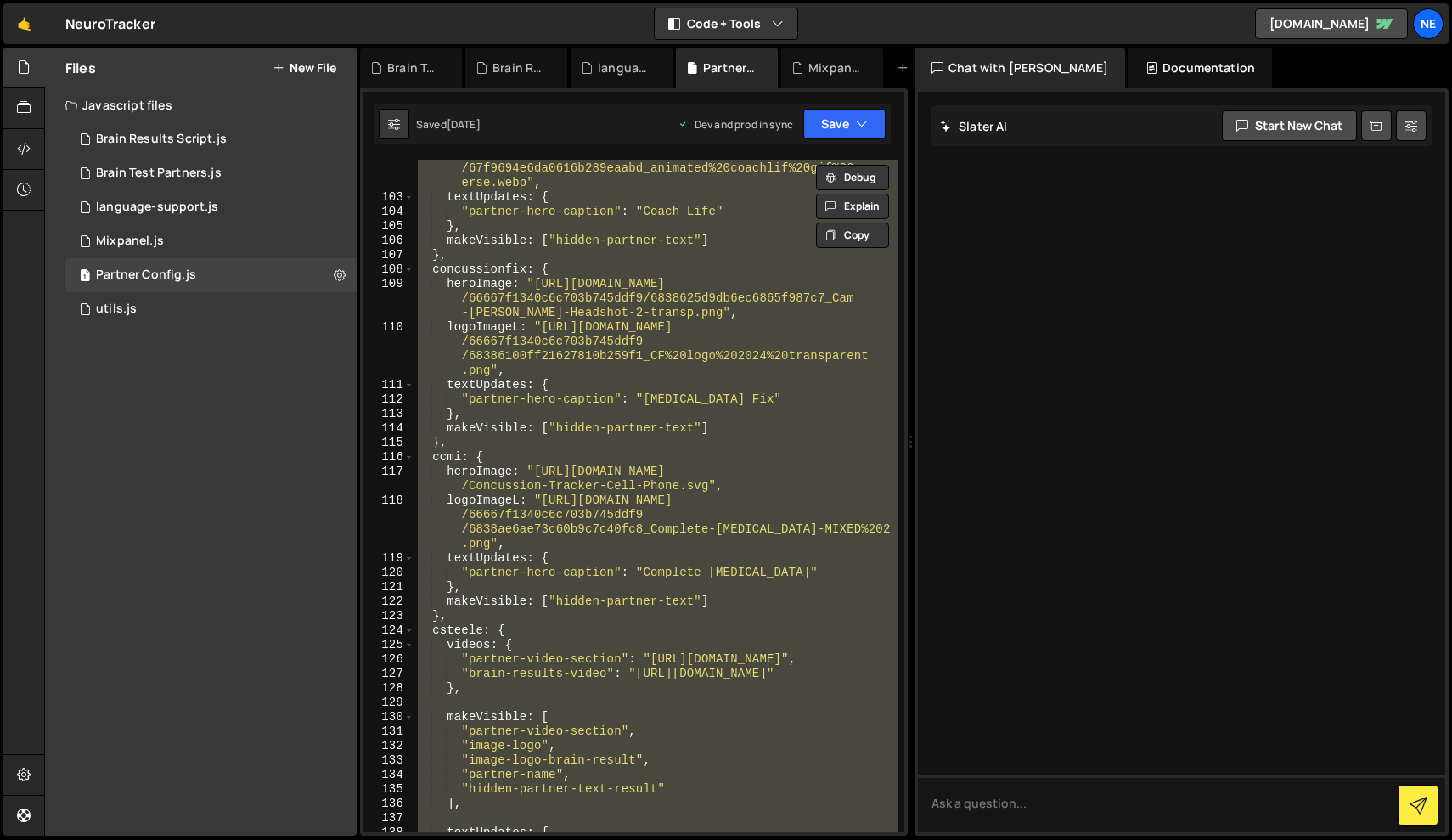
click at [471, 480] on div "logoImageL : "https://cdn.prod.website-files.com /66667f1340c6c703b745ddf9 /67f…" at bounding box center [656, 496] width 483 height 673
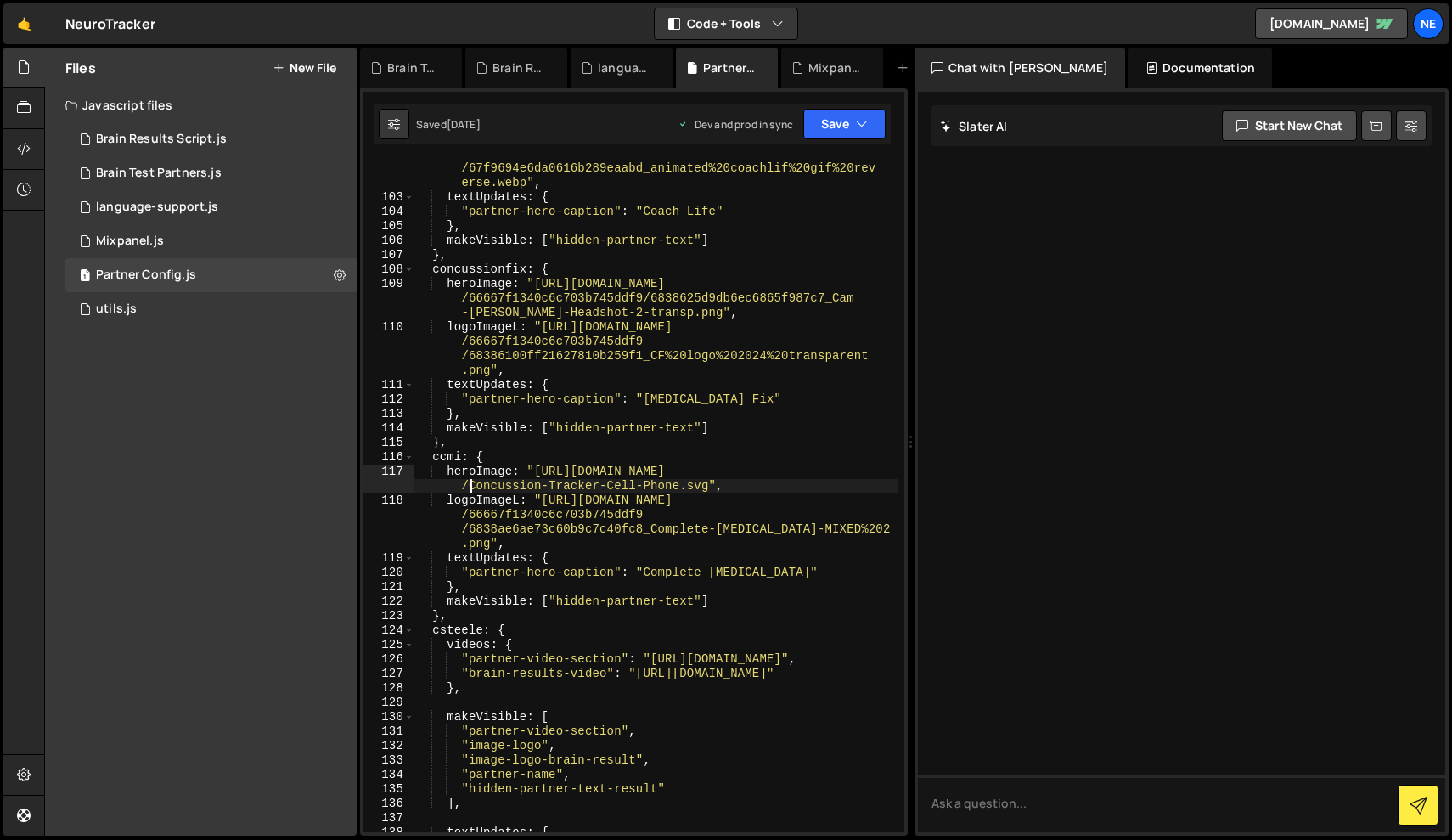
click at [451, 476] on div "logoImageL : "https://cdn.prod.website-files.com /66667f1340c6c703b745ddf9 /67f…" at bounding box center [656, 505] width 483 height 744
drag, startPoint x: 451, startPoint y: 476, endPoint x: 512, endPoint y: 476, distance: 61.0
click at [512, 476] on div "logoImageL : "https://cdn.prod.website-files.com /66667f1340c6c703b745ddf9 /67f…" at bounding box center [656, 505] width 483 height 744
click at [513, 475] on div "logoImageL : "https://cdn.prod.website-files.com /66667f1340c6c703b745ddf9 /67f…" at bounding box center [656, 505] width 483 height 744
drag, startPoint x: 513, startPoint y: 475, endPoint x: 452, endPoint y: 474, distance: 61.0
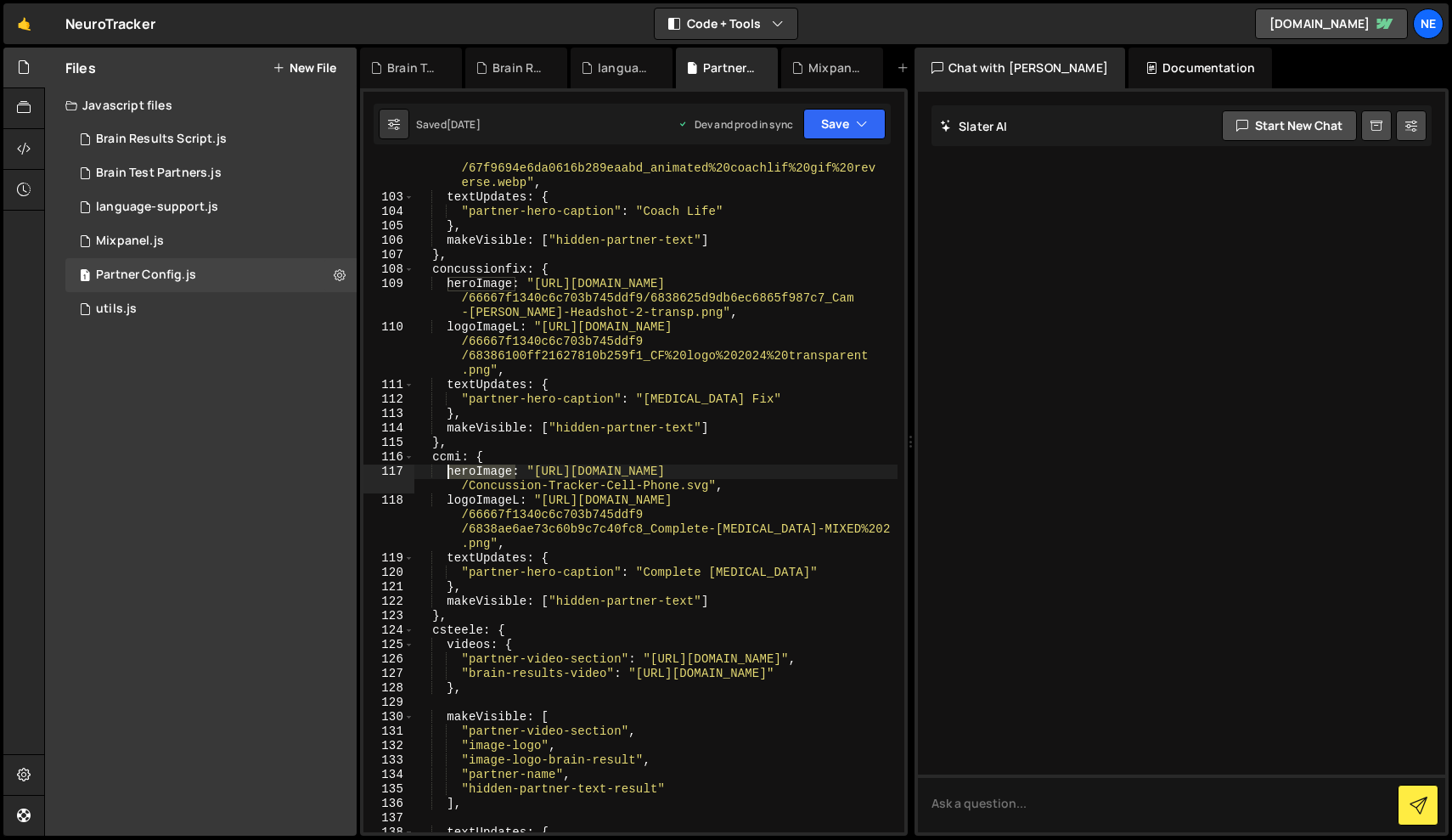
click at [447, 475] on div "logoImageL : "https://cdn.prod.website-files.com /66667f1340c6c703b745ddf9 /67f…" at bounding box center [656, 505] width 483 height 744
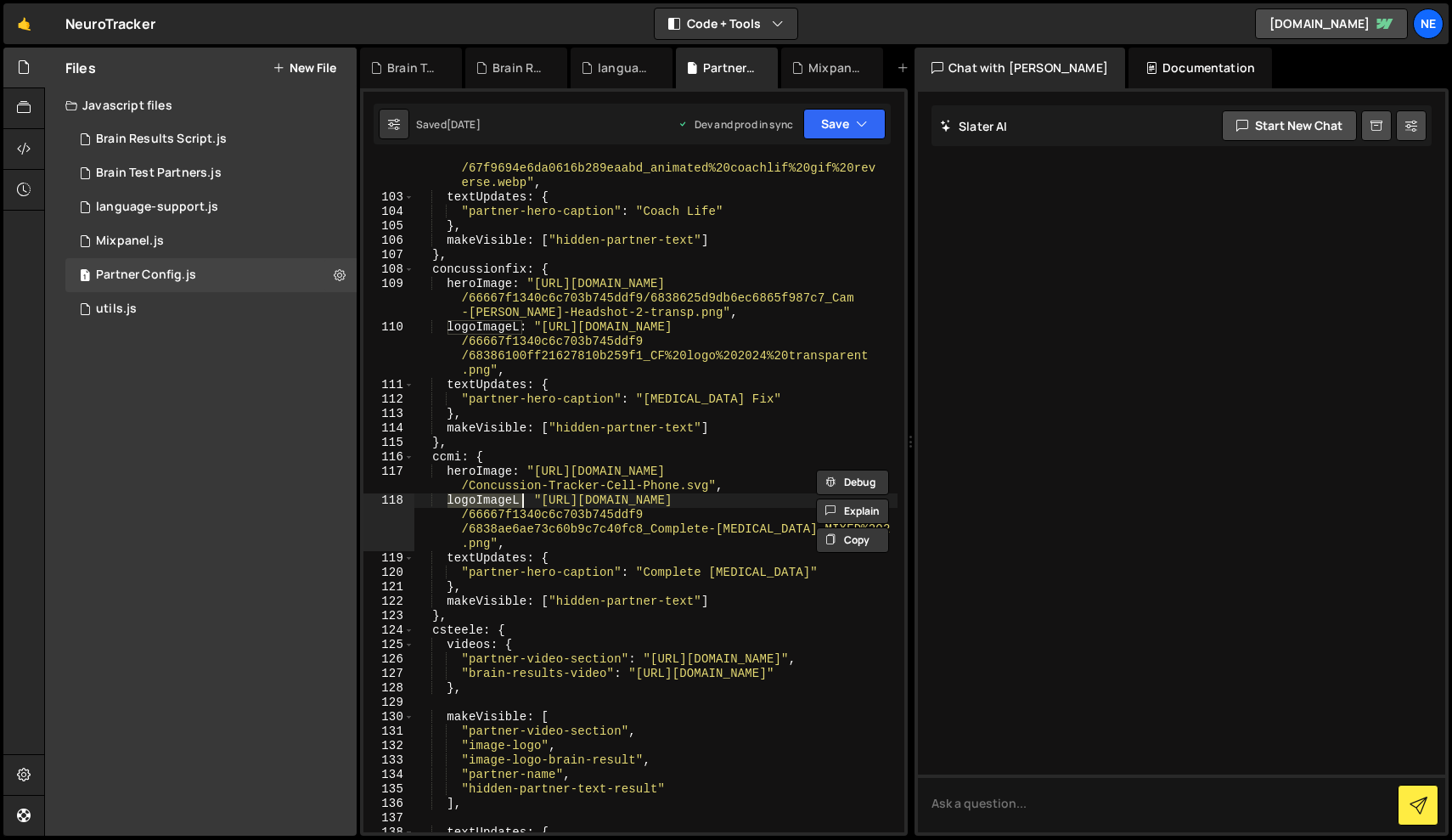
drag, startPoint x: 445, startPoint y: 501, endPoint x: 521, endPoint y: 504, distance: 76.1
click at [521, 504] on div "logoImageL : "https://cdn.prod.website-files.com /66667f1340c6c703b745ddf9 /67f…" at bounding box center [656, 505] width 483 height 744
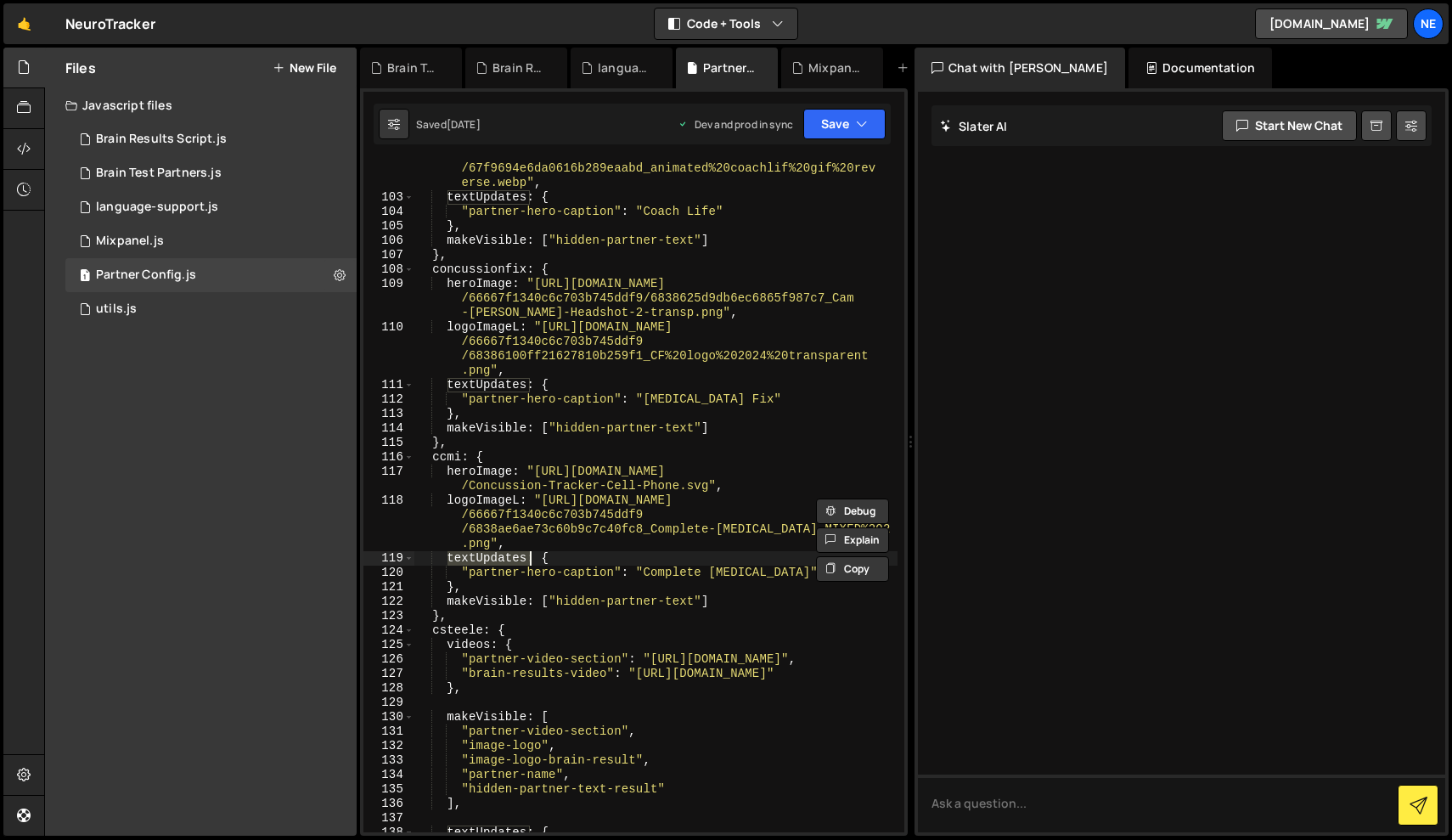
drag, startPoint x: 445, startPoint y: 562, endPoint x: 529, endPoint y: 559, distance: 84.1
click at [529, 559] on div "logoImageL : "https://cdn.prod.website-files.com /66667f1340c6c703b745ddf9 /67f…" at bounding box center [656, 505] width 483 height 744
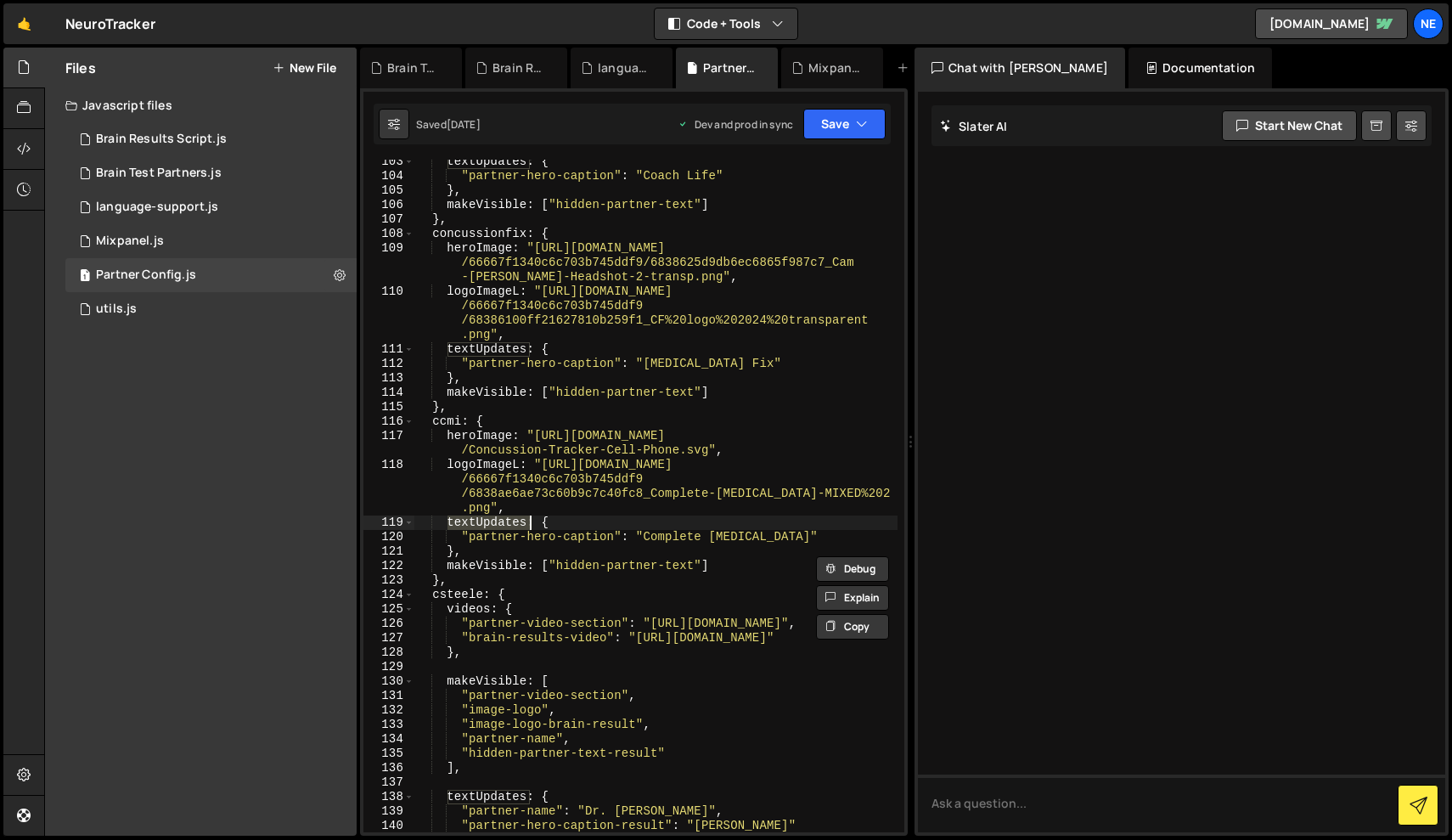
scroll to position [2293, 0]
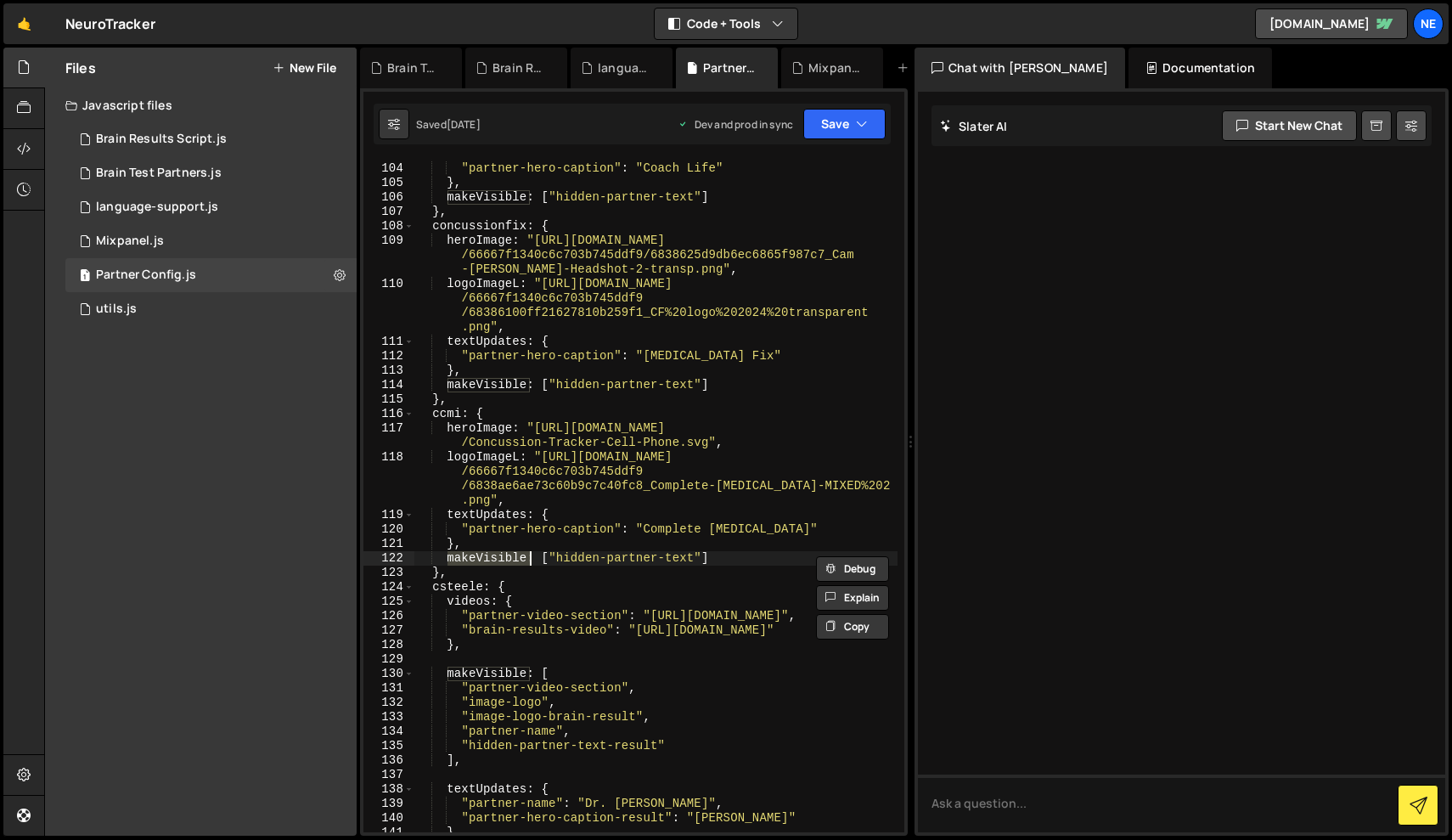
drag, startPoint x: 448, startPoint y: 560, endPoint x: 530, endPoint y: 563, distance: 82.1
click at [530, 563] on div "textUpdates : { "partner-hero-caption" : "Coach Life" } , makeVisible : [ "hidd…" at bounding box center [656, 497] width 483 height 701
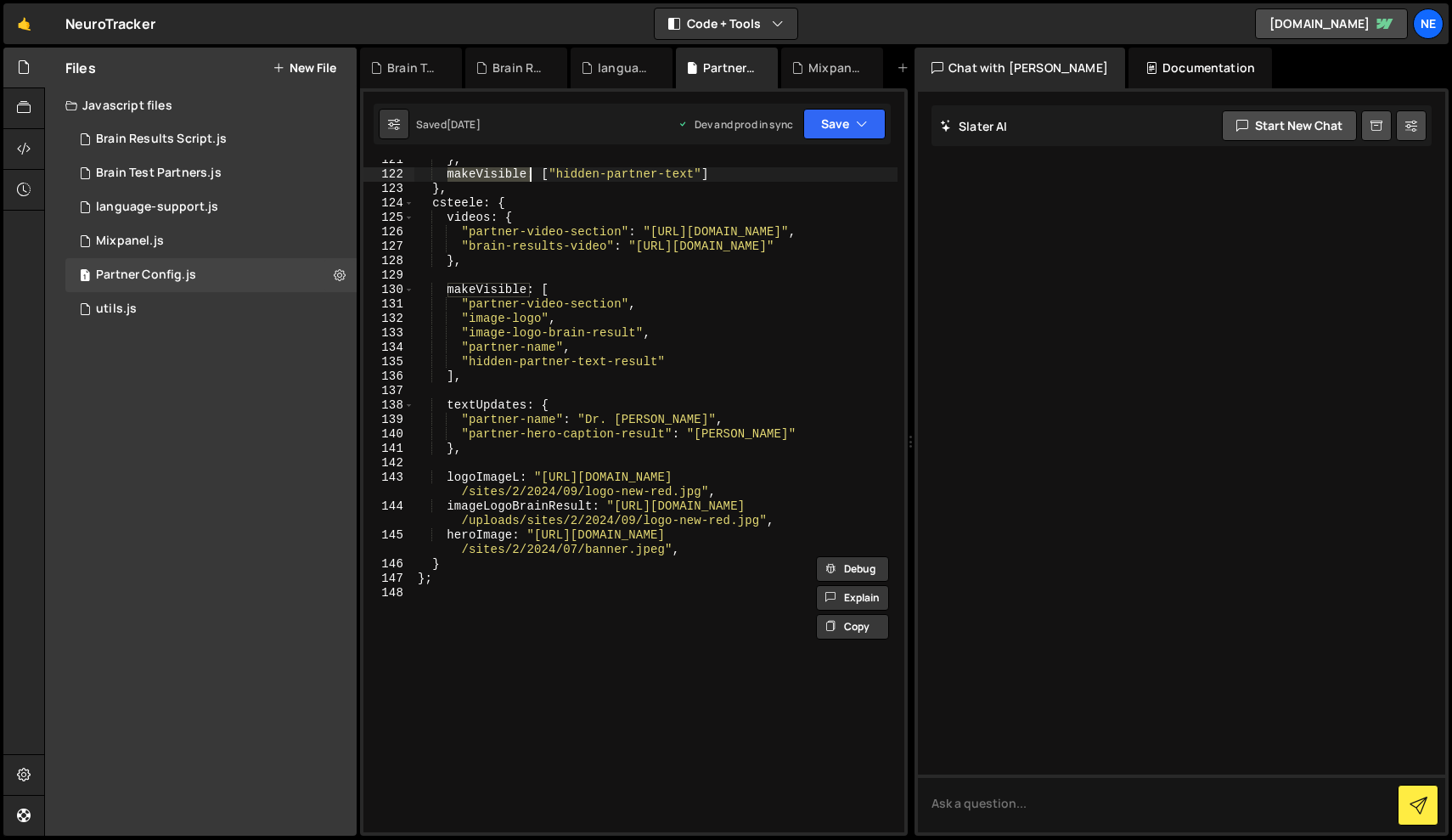
scroll to position [2674, 0]
click at [463, 309] on div "} , makeVisible : [ "hidden-partner-text" ] } , csteele : { videos : { "partner…" at bounding box center [656, 506] width 483 height 701
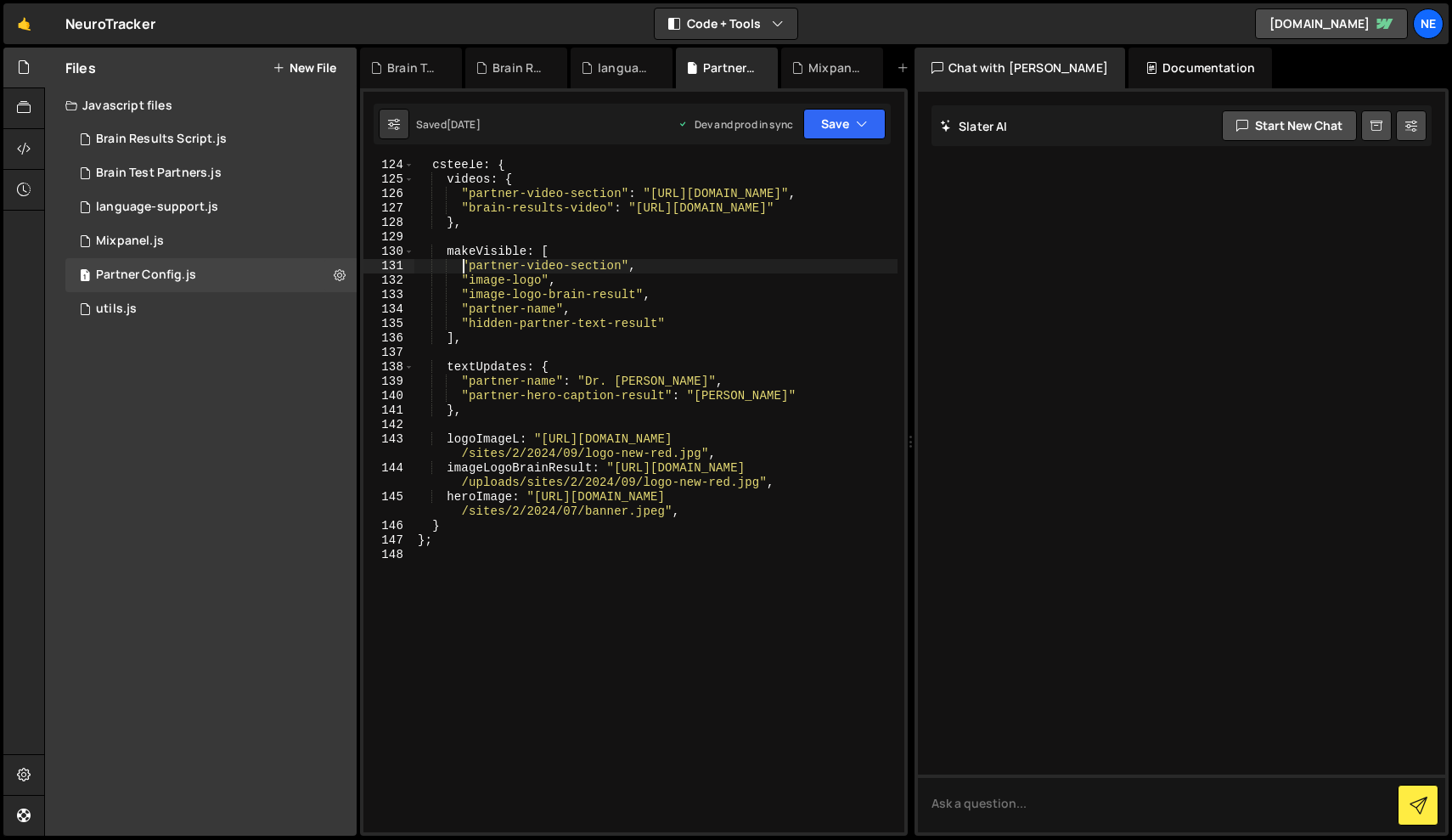
scroll to position [2715, 0]
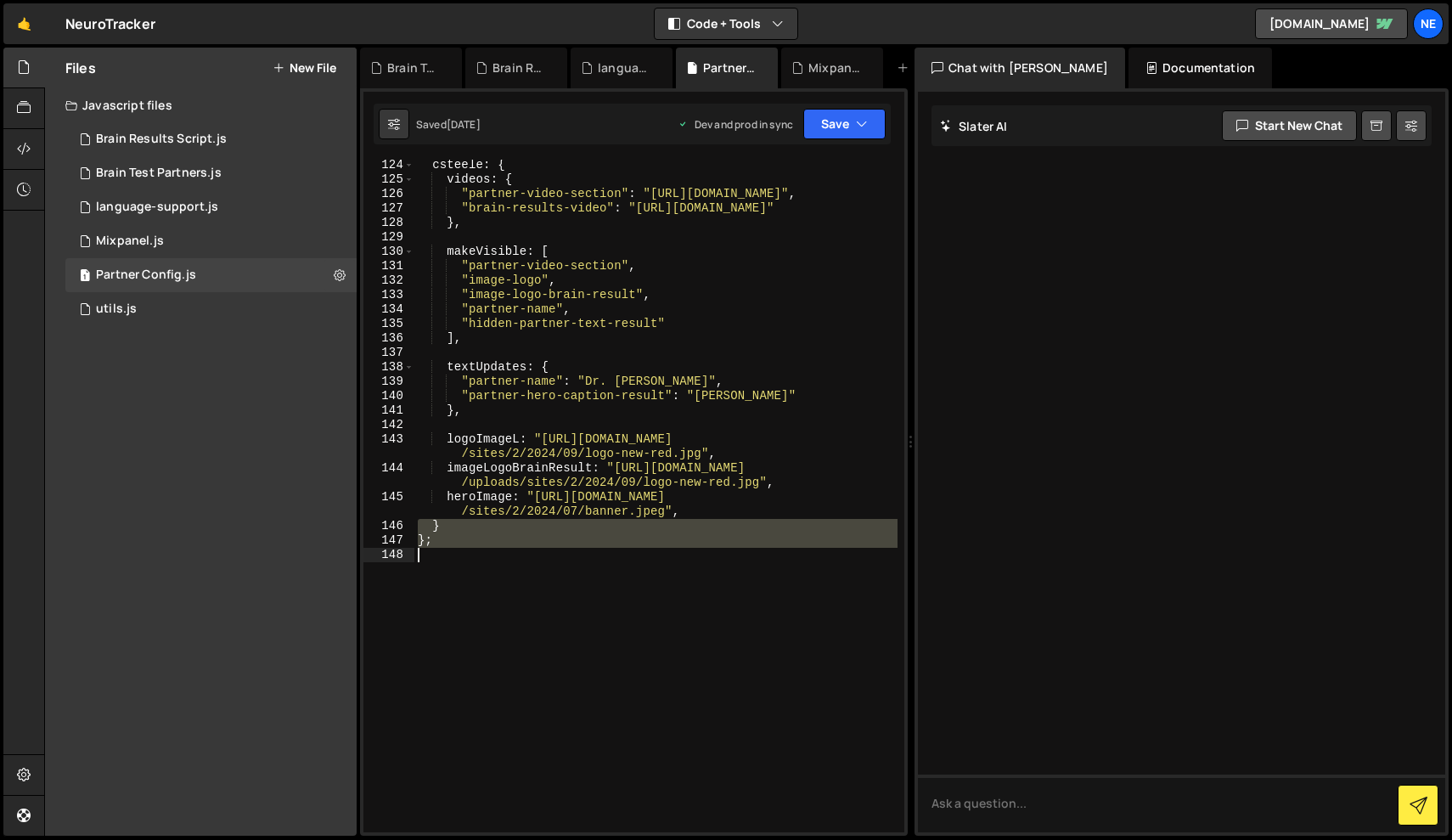
drag, startPoint x: 420, startPoint y: 527, endPoint x: 442, endPoint y: 561, distance: 40.5
click at [442, 561] on div "csteele : { videos : { "partner-video-section" : "https://vimeo.com/1110073789"…" at bounding box center [656, 508] width 483 height 701
paste textarea
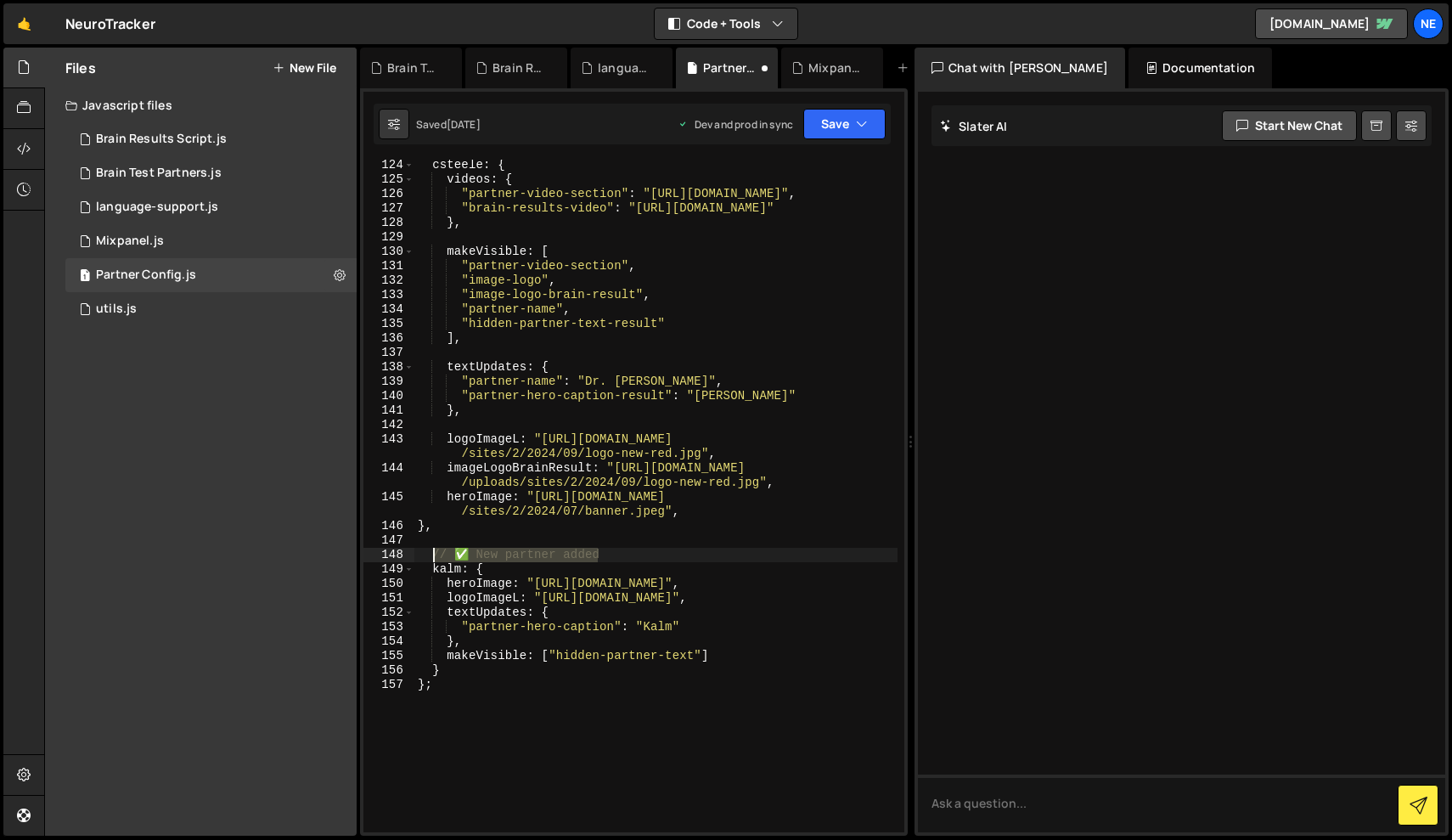
drag, startPoint x: 614, startPoint y: 554, endPoint x: 431, endPoint y: 552, distance: 183.0
click at [431, 552] on div "csteele : { videos : { "partner-video-section" : "https://vimeo.com/1110073789"…" at bounding box center [656, 508] width 483 height 701
type textarea "// ✅ New partner added"
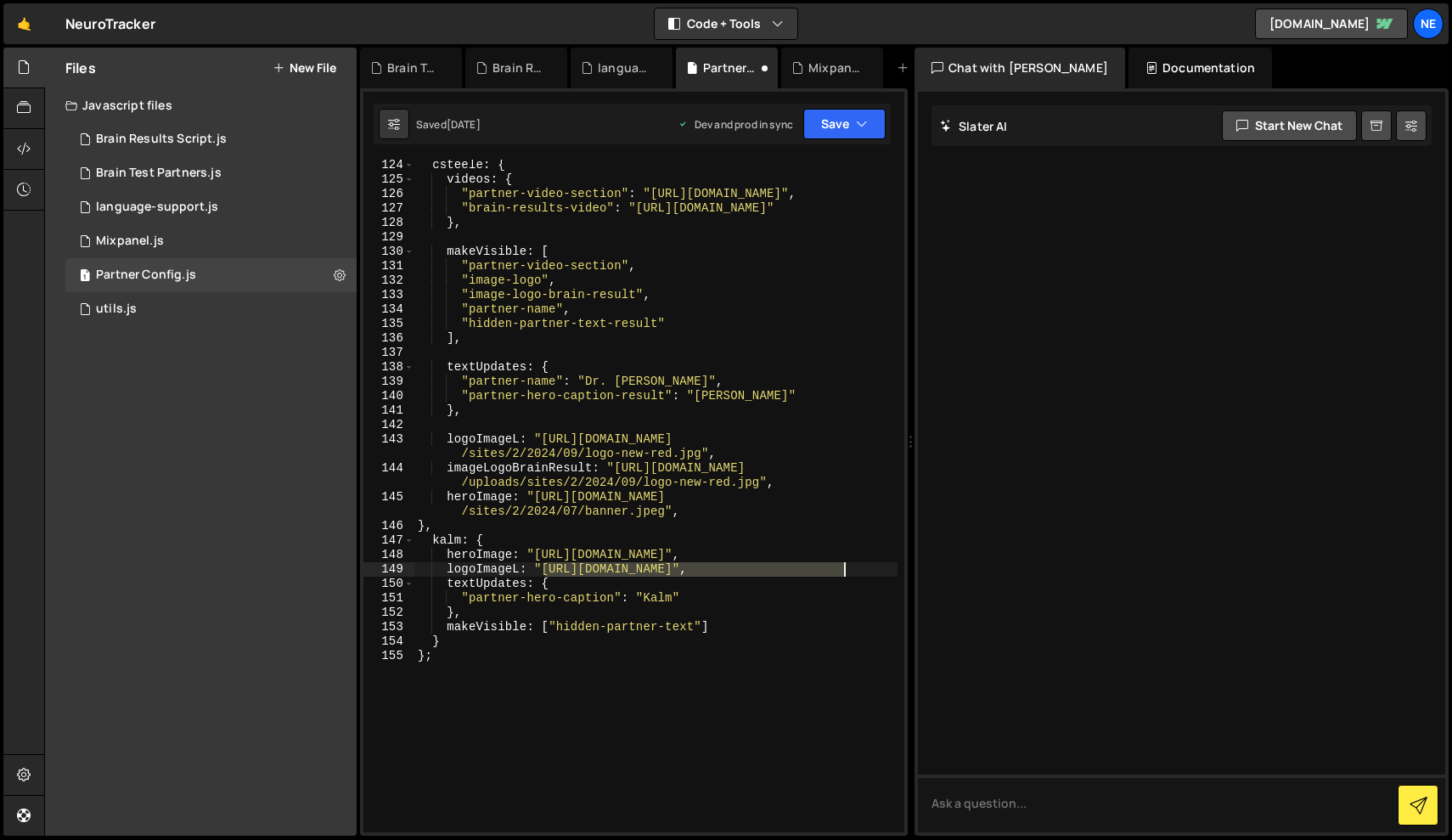
drag, startPoint x: 546, startPoint y: 570, endPoint x: 843, endPoint y: 573, distance: 297.0
click at [843, 573] on div "csteele : { videos : { "partner-video-section" : "https://vimeo.com/1110073789"…" at bounding box center [656, 508] width 483 height 701
paste textarea "img1.wsimg.com/isteam/ip/75f6bb2f-c2f3-4b99-8c48-4a5b0cbc035b/Black.png/:/rs=w:…"
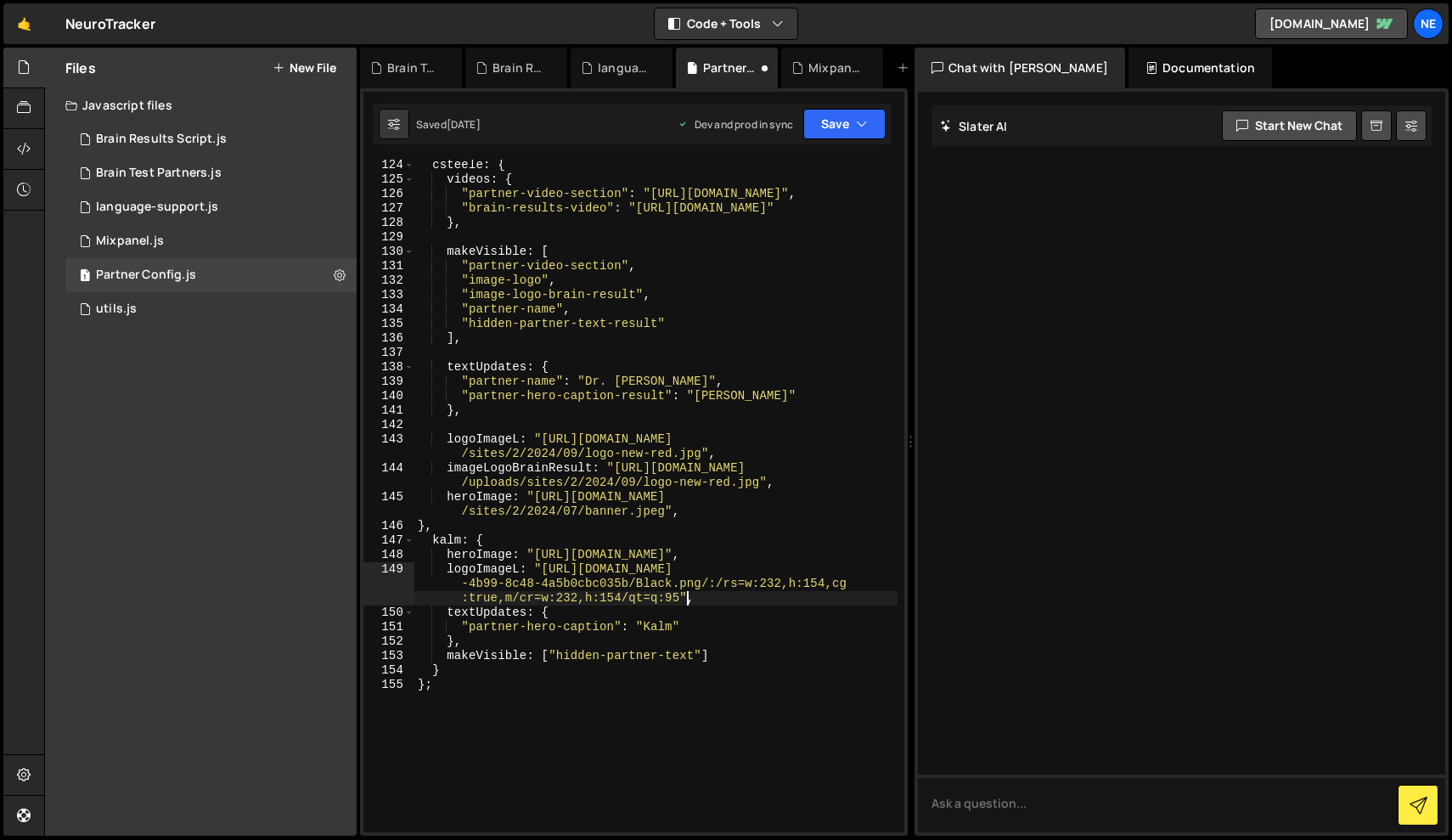
click at [562, 554] on div "csteele : { videos : { "partner-video-section" : "https://vimeo.com/1110073789"…" at bounding box center [656, 508] width 483 height 701
drag, startPoint x: 537, startPoint y: 554, endPoint x: 837, endPoint y: 558, distance: 300.0
click at [837, 558] on div "csteele : { videos : { "partner-video-section" : "https://vimeo.com/1110073789"…" at bounding box center [656, 508] width 483 height 701
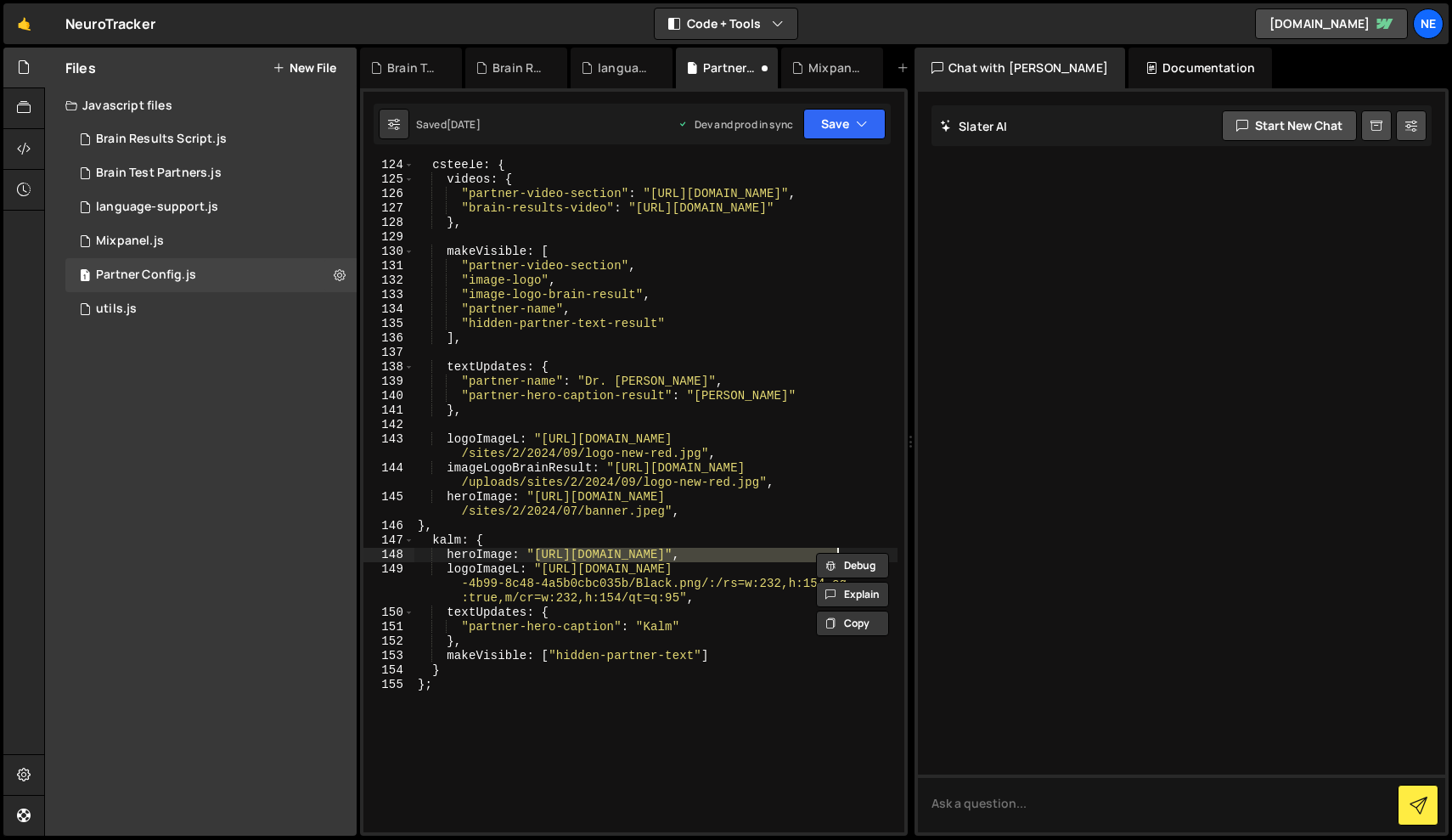
paste textarea "img1.wsimg.com/isteam/ip/75f6bb2f-c2f3-4b99-8c48-4a5b0cbc035b/blob-6cab1f8.png/…"
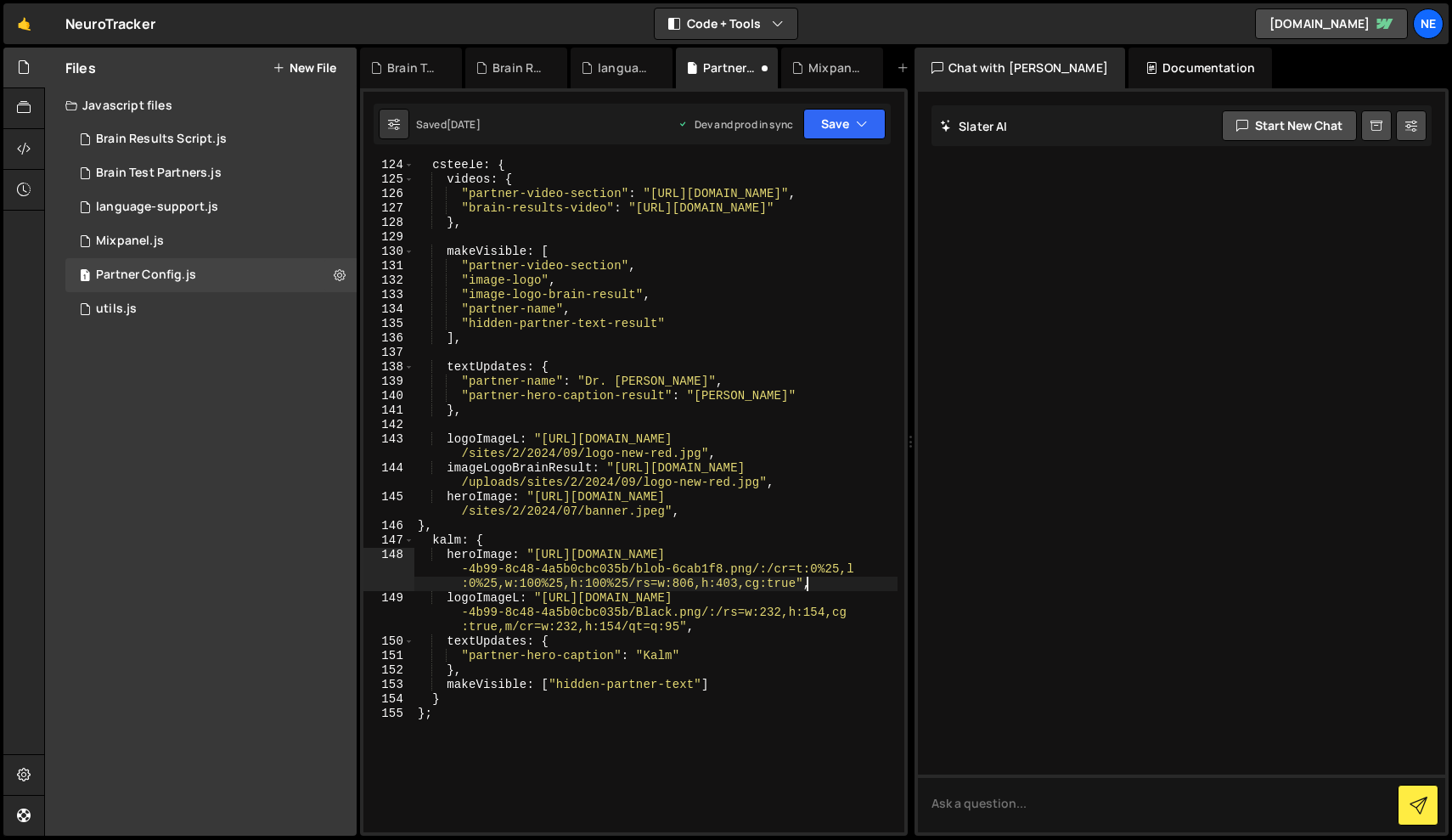
click at [661, 788] on div "csteele : { videos : { "partner-video-section" : "https://vimeo.com/1110073789"…" at bounding box center [656, 508] width 483 height 701
click at [860, 122] on icon "button" at bounding box center [861, 123] width 12 height 17
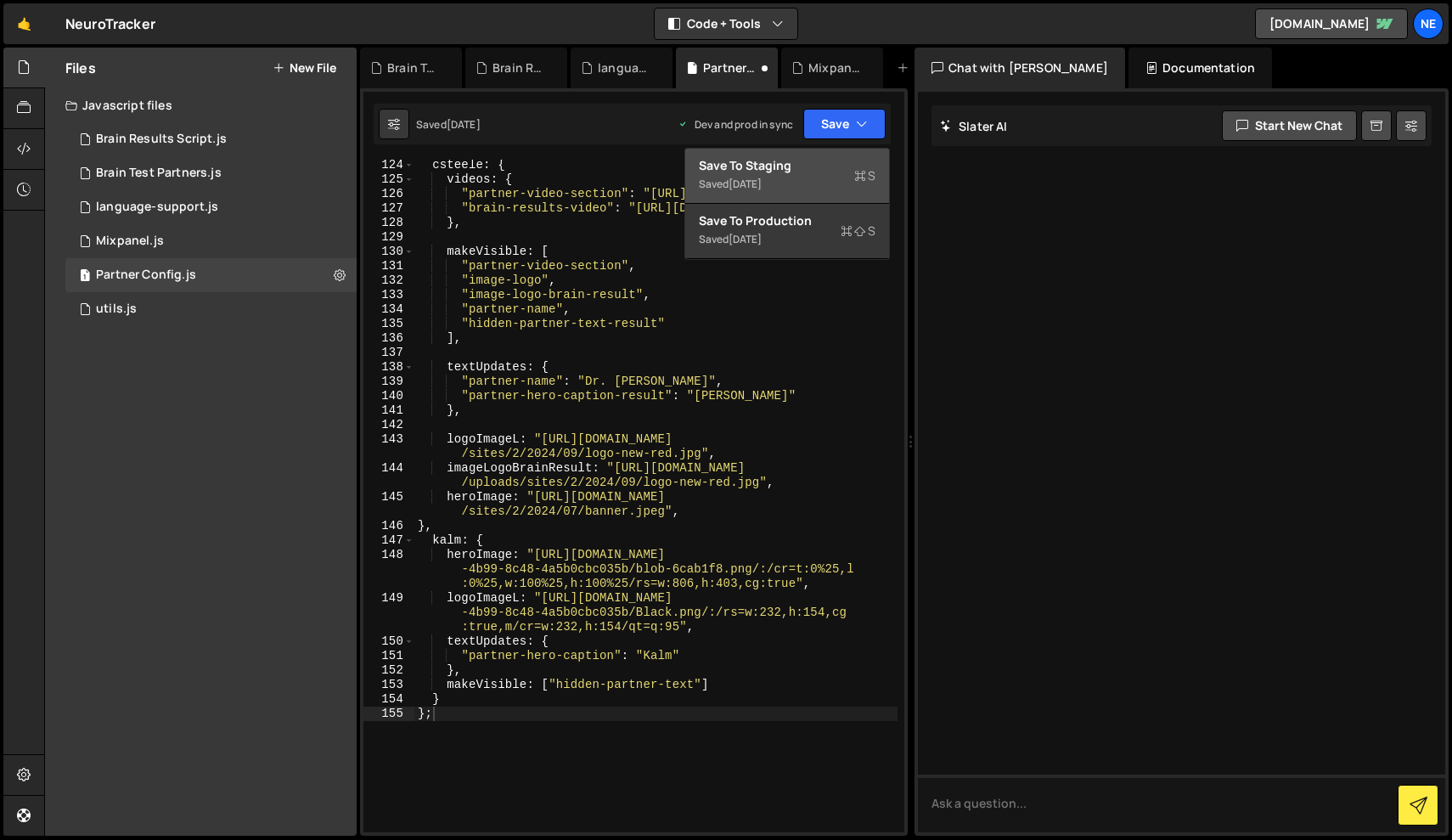
click at [755, 173] on div "Save to Staging S" at bounding box center [788, 165] width 177 height 17
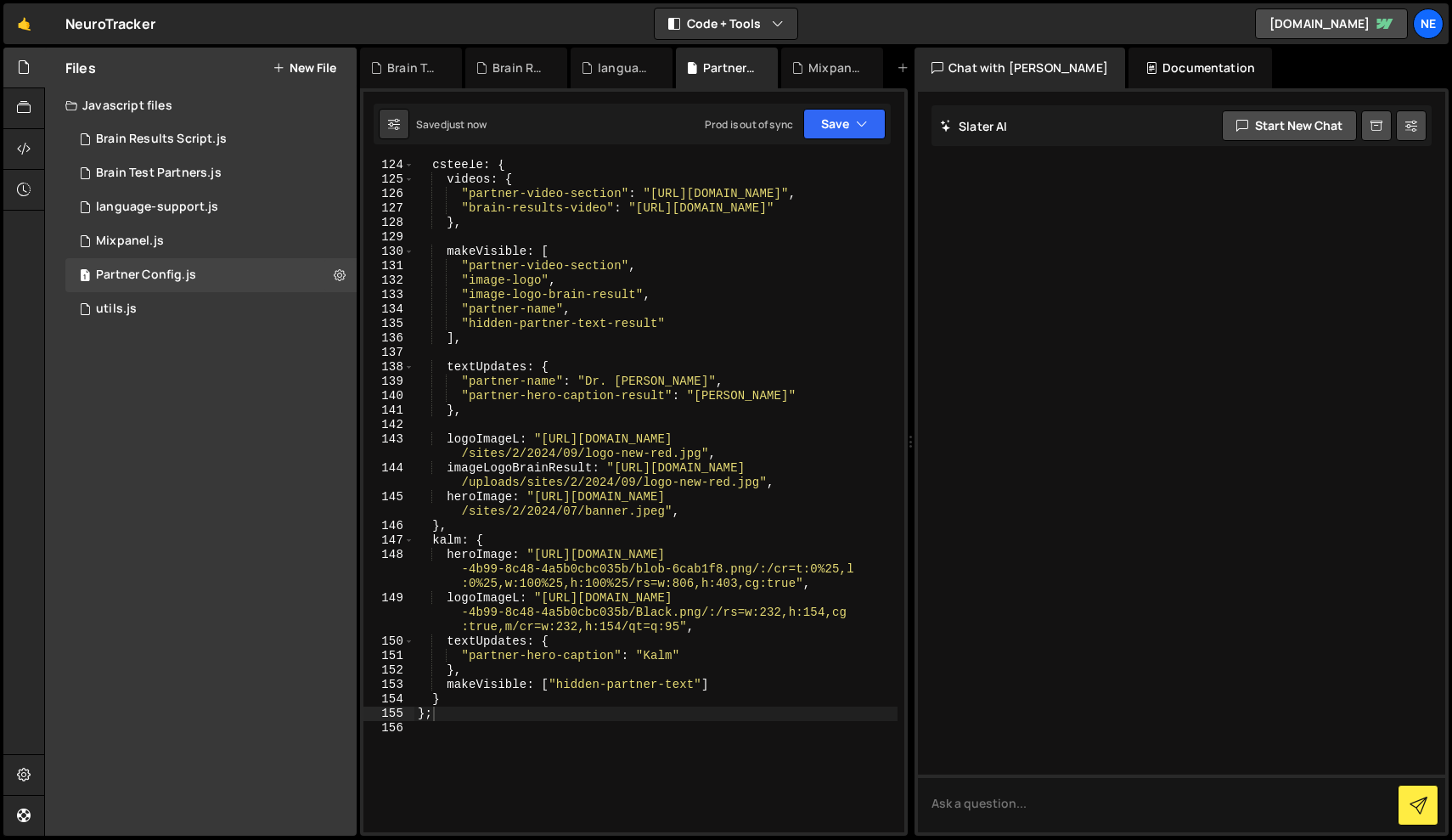
type textarea "kalm: {"
drag, startPoint x: 433, startPoint y: 543, endPoint x: 460, endPoint y: 543, distance: 27.0
click at [460, 543] on div "csteele : { videos : { "partner-video-section" : "https://vimeo.com/1110073789"…" at bounding box center [656, 508] width 483 height 701
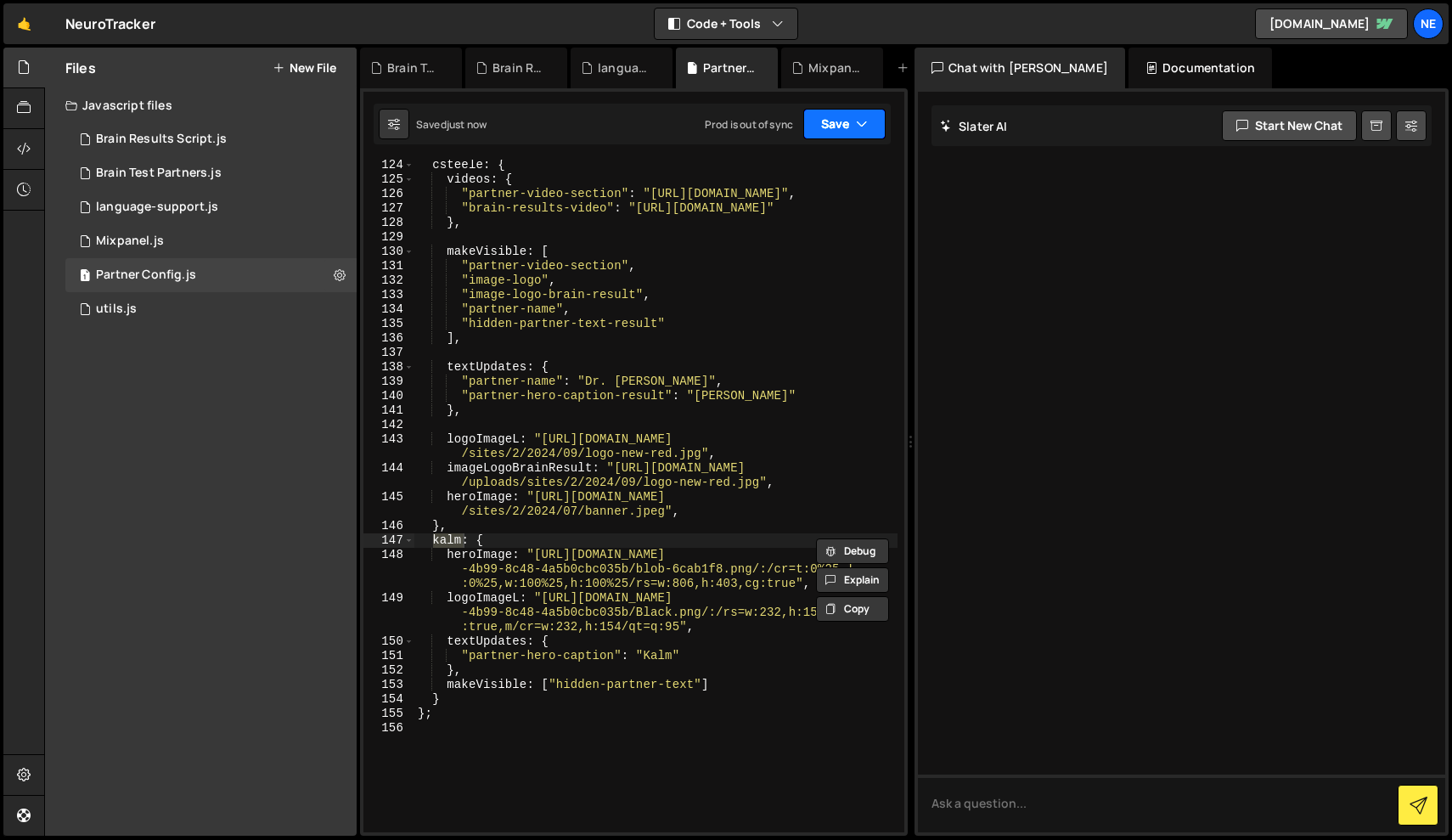
click at [849, 138] on button "Save" at bounding box center [845, 124] width 82 height 31
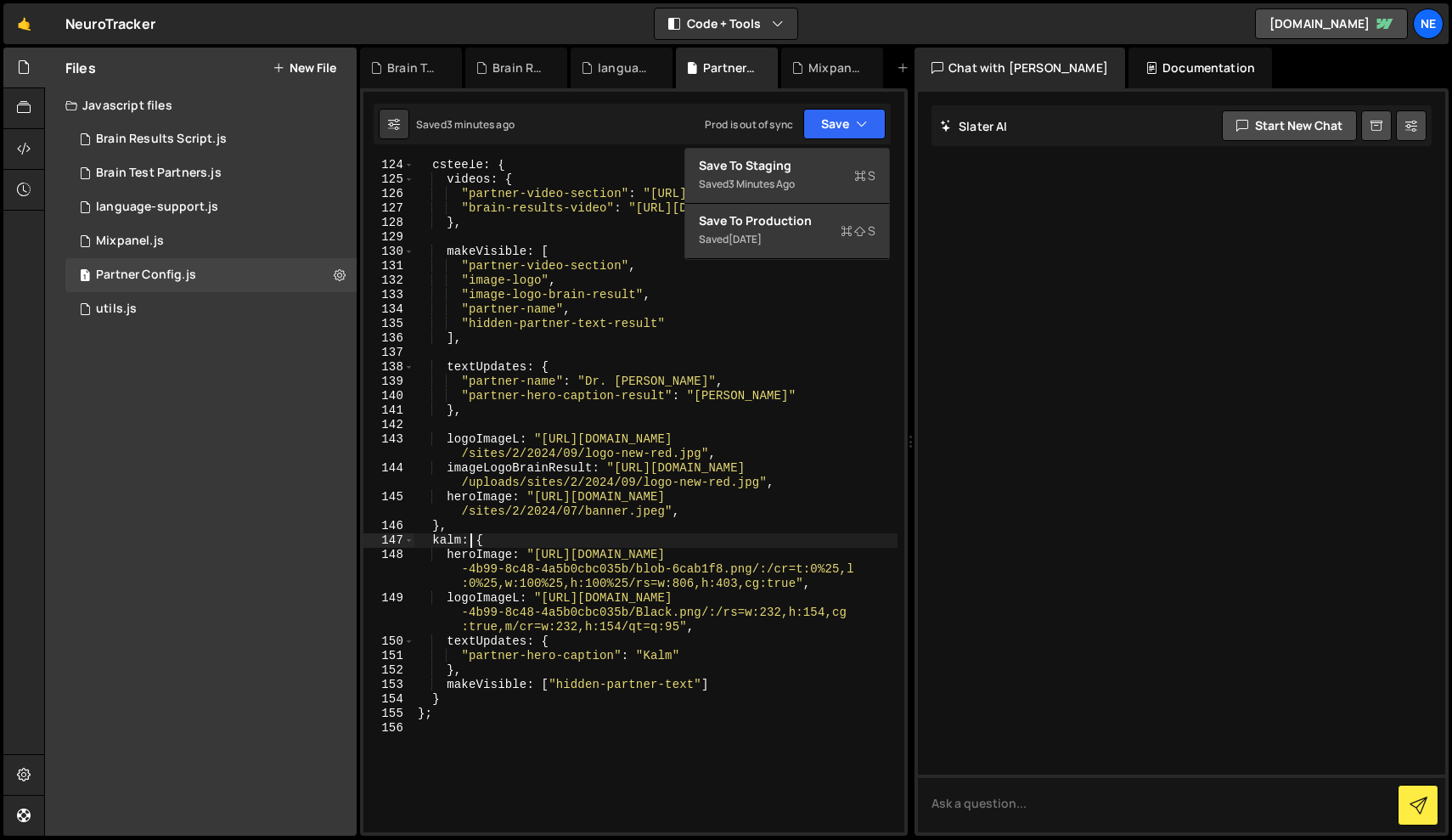
click at [470, 543] on div "csteele : { videos : { "partner-video-section" : "https://vimeo.com/1110073789"…" at bounding box center [656, 508] width 483 height 701
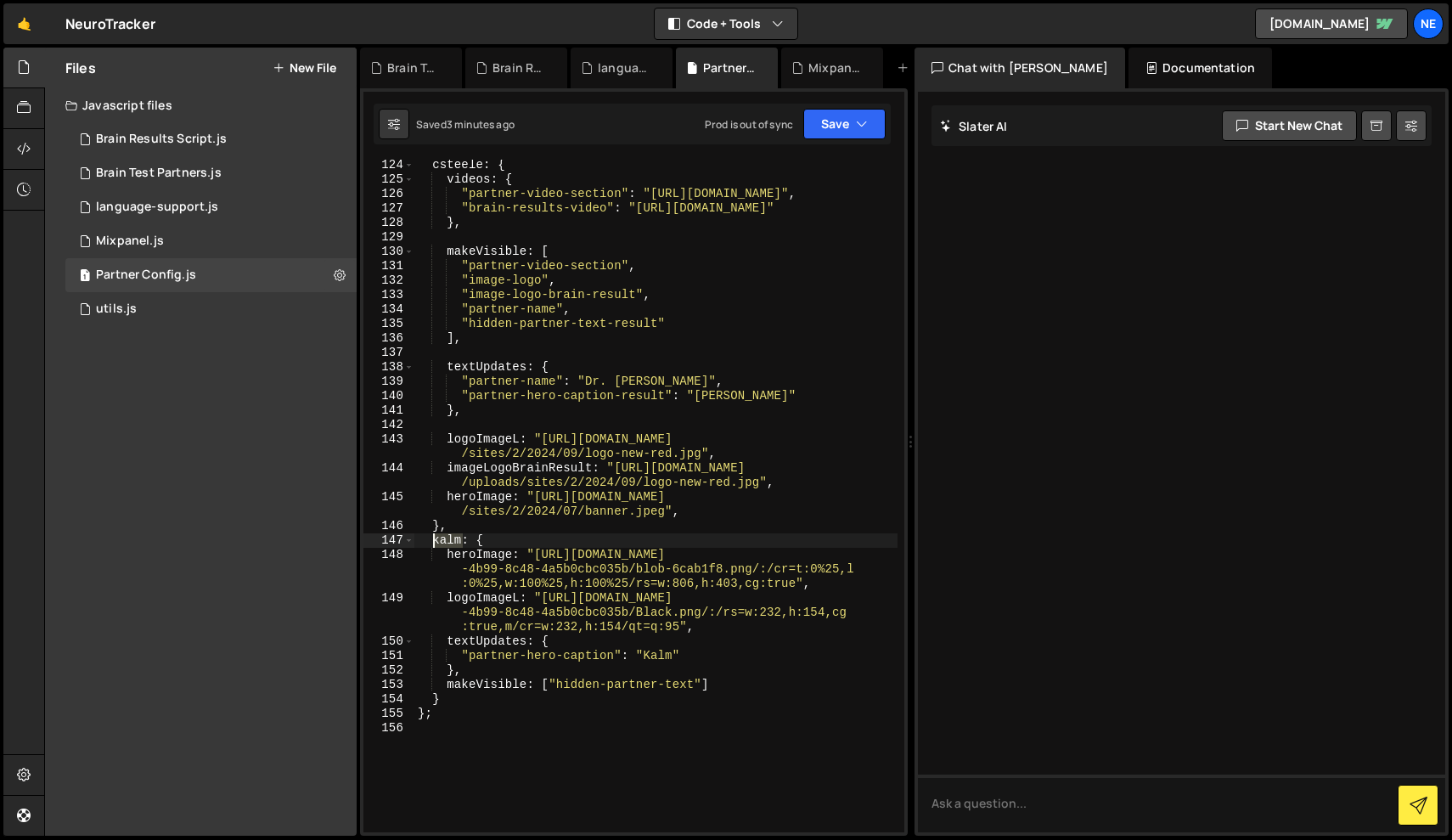
drag, startPoint x: 462, startPoint y: 543, endPoint x: 430, endPoint y: 543, distance: 32.0
click at [430, 543] on div "csteele : { videos : { "partner-video-section" : "https://vimeo.com/1110073789"…" at bounding box center [656, 508] width 483 height 701
click at [846, 127] on button "Save" at bounding box center [845, 124] width 82 height 31
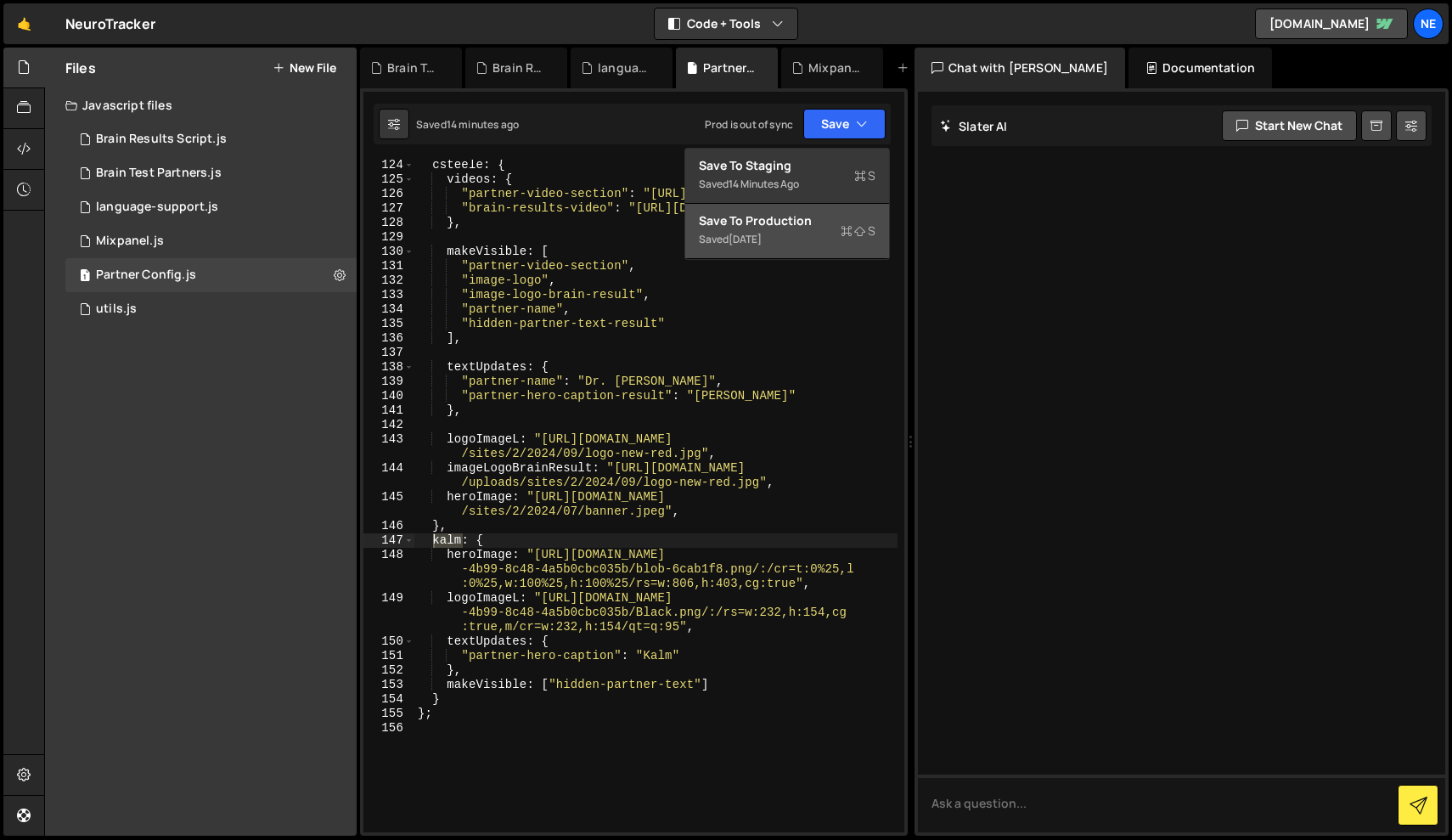
click at [814, 226] on div "Save to Production S" at bounding box center [788, 220] width 177 height 17
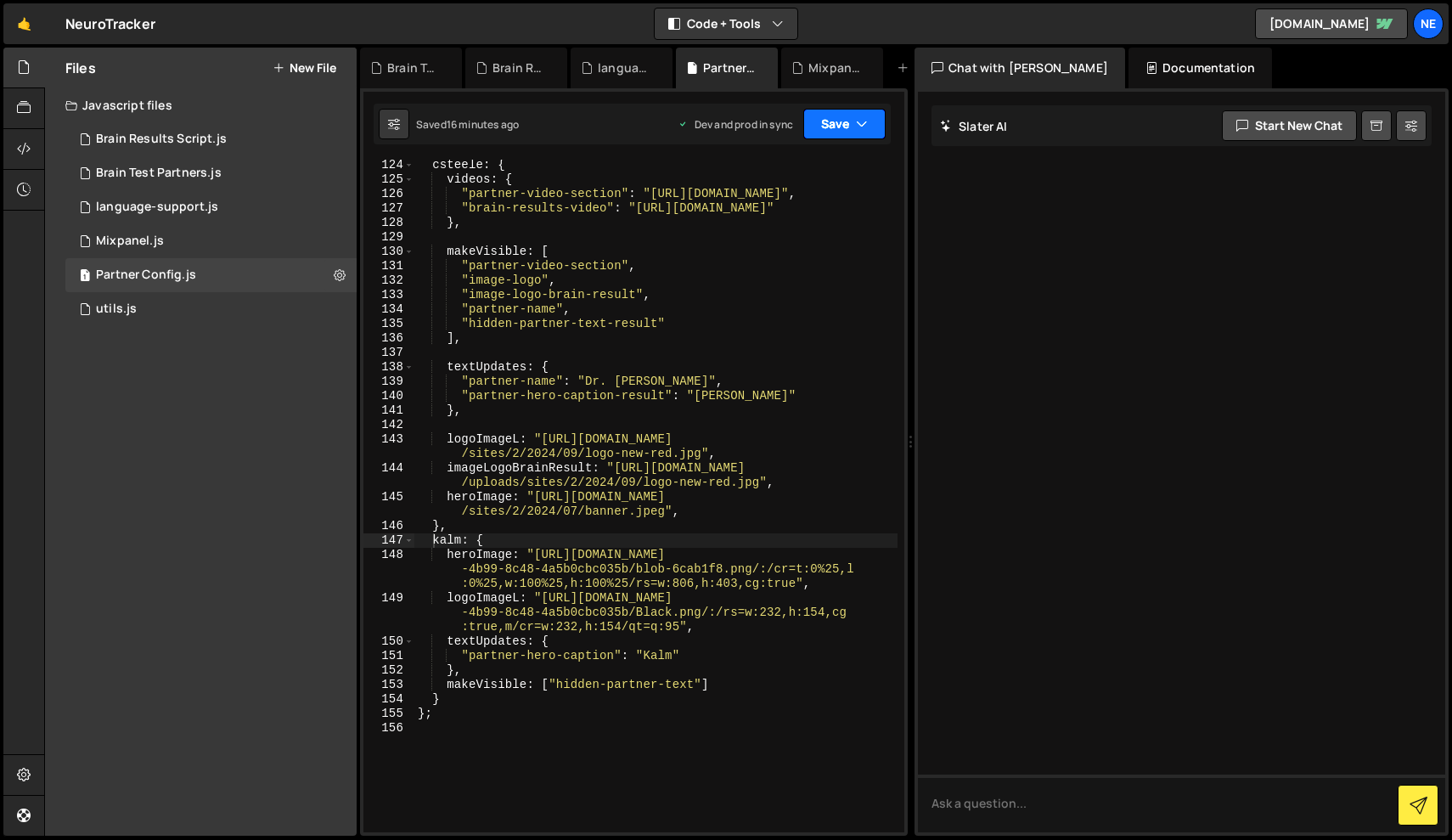
click at [833, 127] on button "Save" at bounding box center [845, 124] width 82 height 31
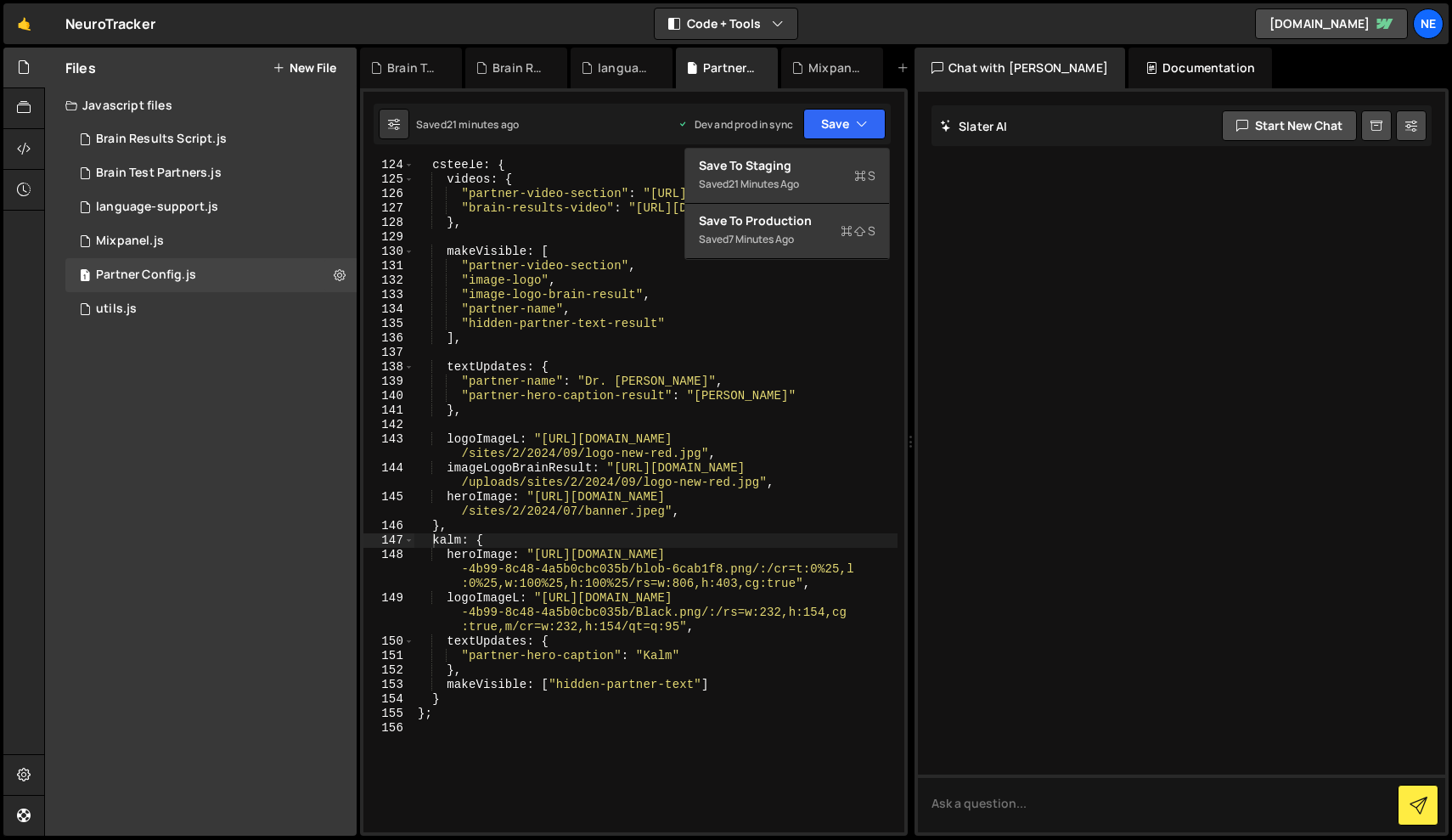
click at [1052, 269] on div at bounding box center [1182, 462] width 528 height 741
